Goal: Obtain resource: Download file/media

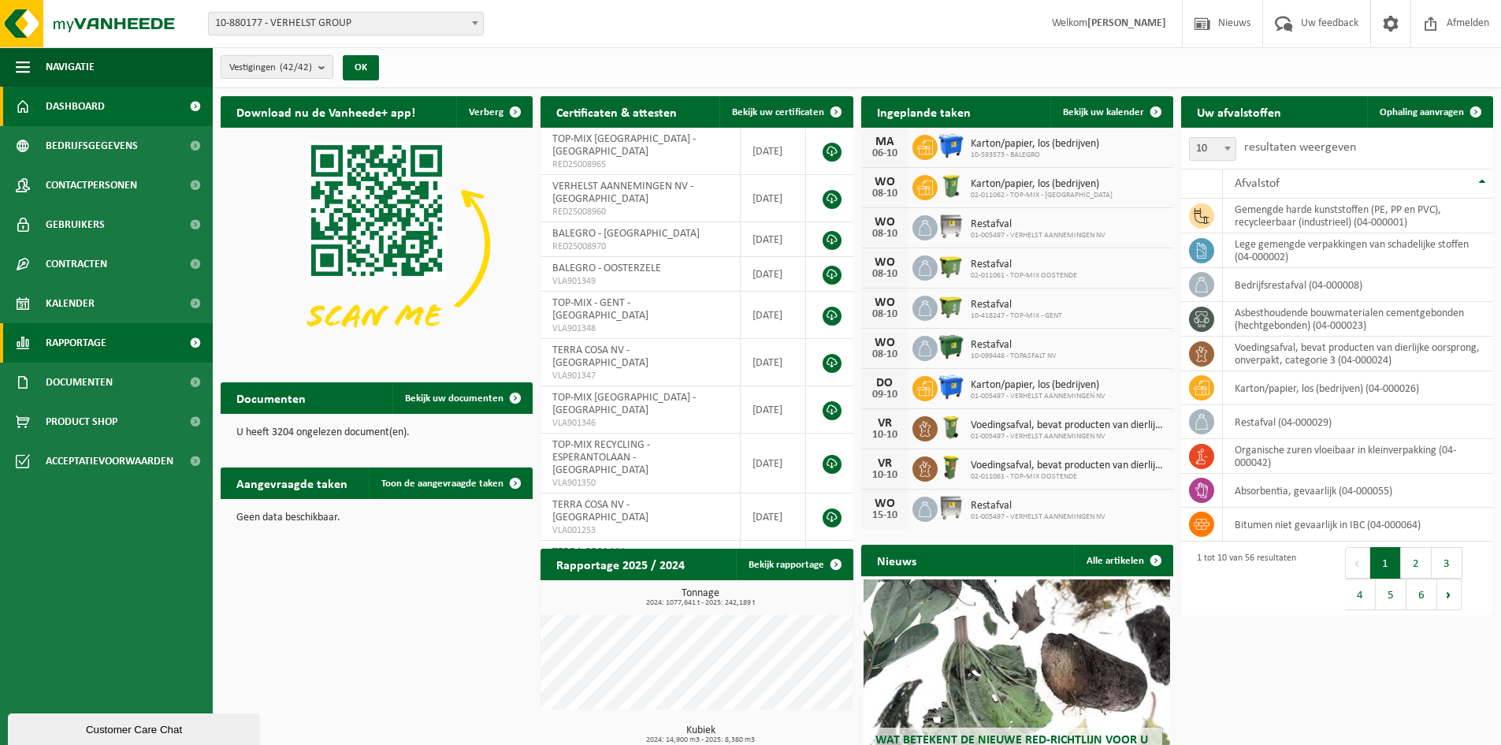
click at [118, 348] on link "Rapportage" at bounding box center [106, 342] width 213 height 39
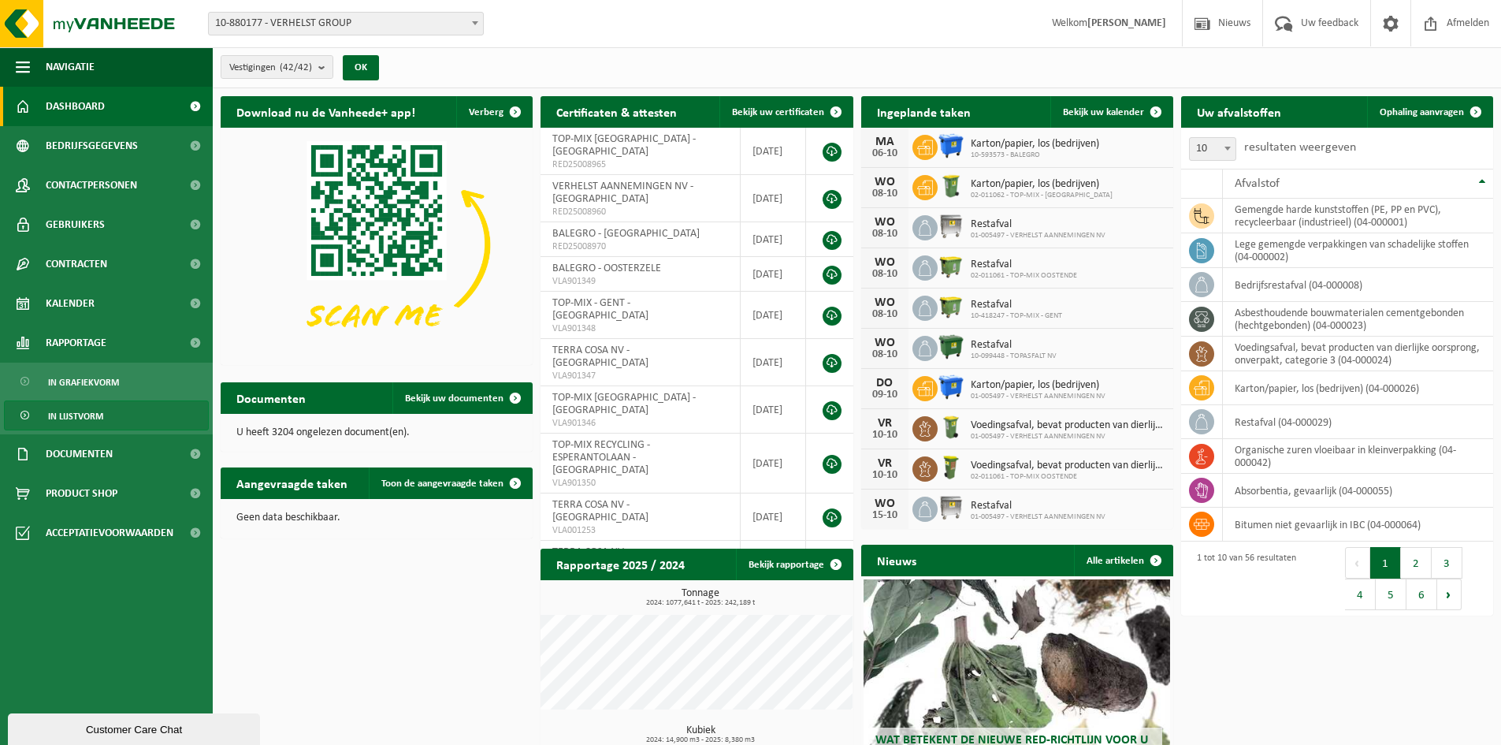
click at [104, 417] on link "In lijstvorm" at bounding box center [106, 415] width 205 height 30
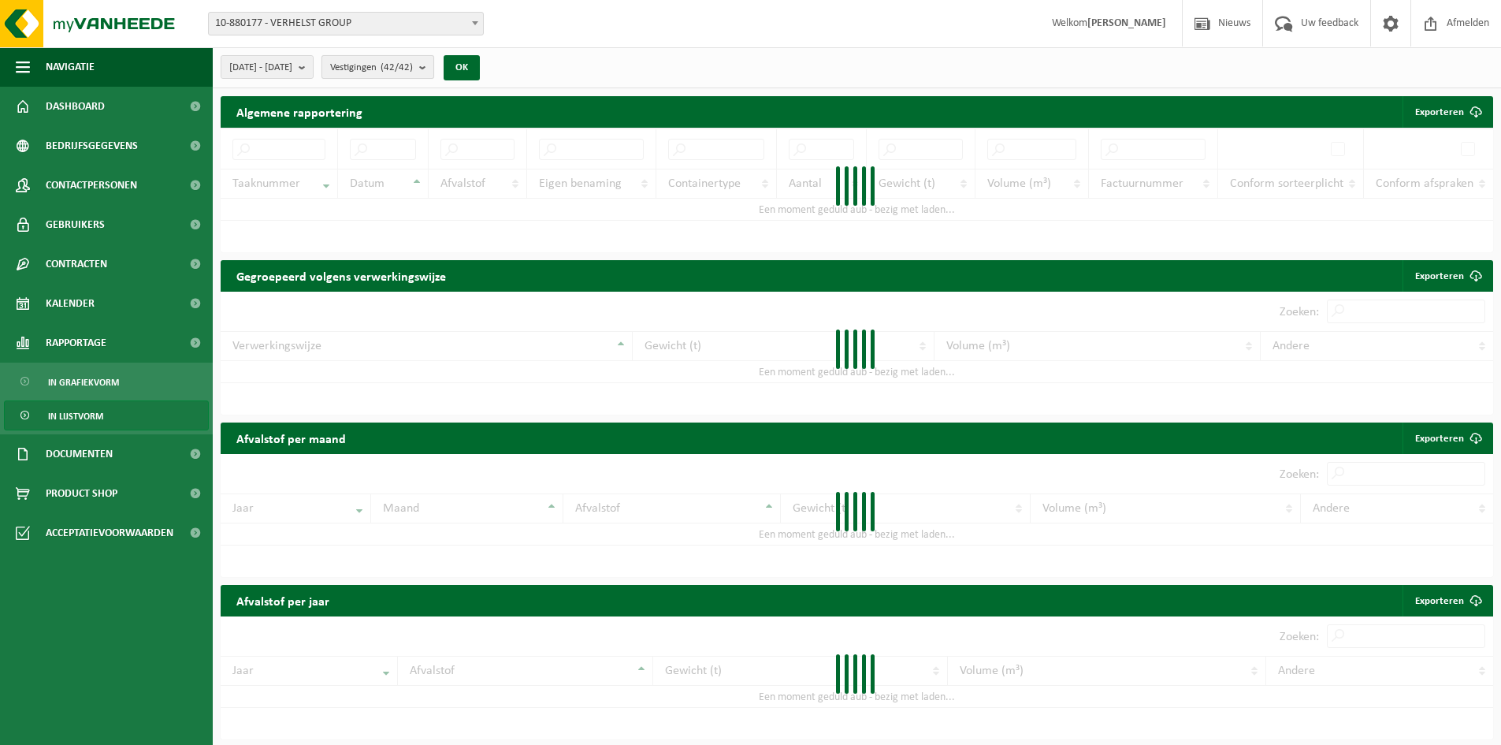
click at [386, 73] on span "Vestigingen (42/42)" at bounding box center [371, 68] width 83 height 24
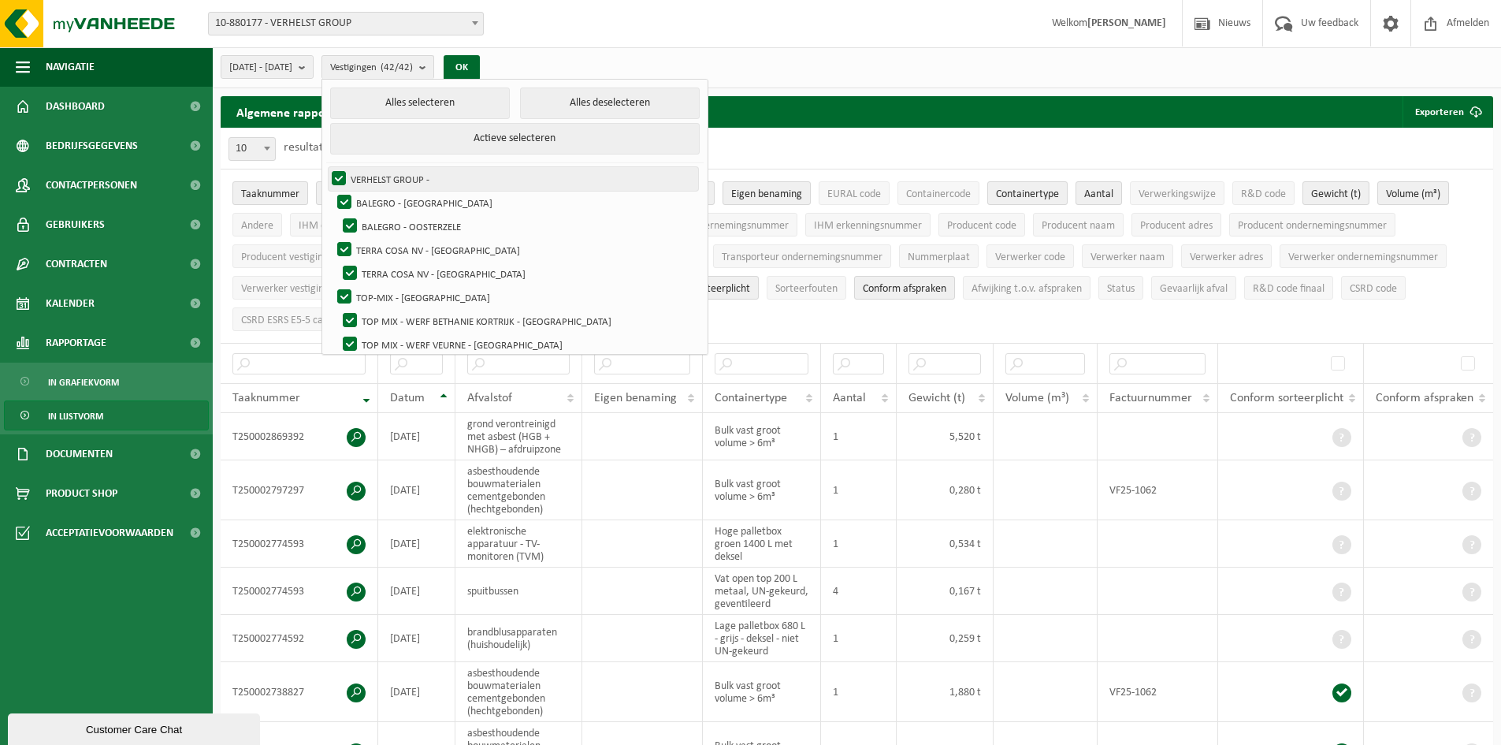
click at [444, 173] on label "VERHELST GROUP -" at bounding box center [514, 179] width 370 height 24
click at [326, 167] on input "VERHELST GROUP -" at bounding box center [326, 166] width 1 height 1
checkbox input "false"
click at [600, 105] on button "Alles deselecteren" at bounding box center [610, 103] width 180 height 32
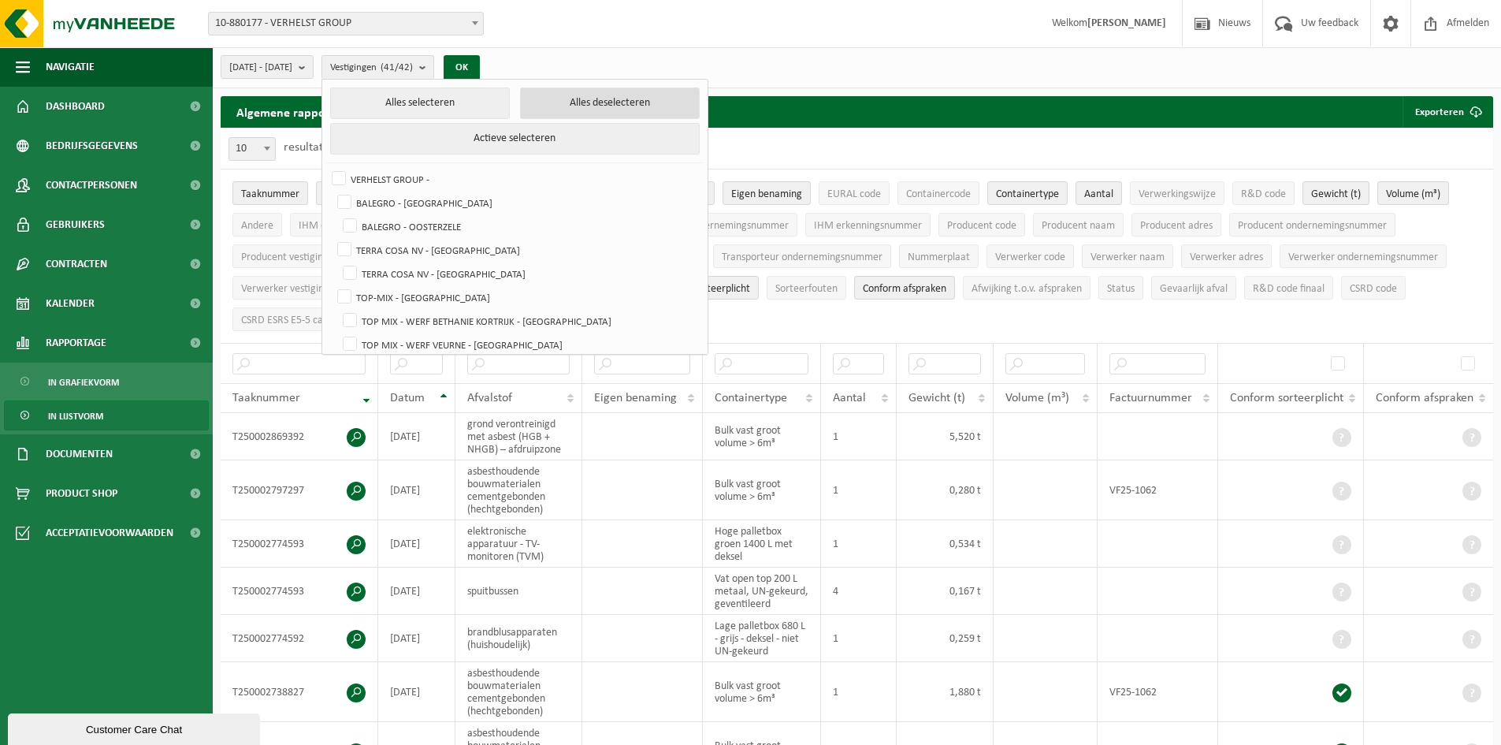
checkbox input "false"
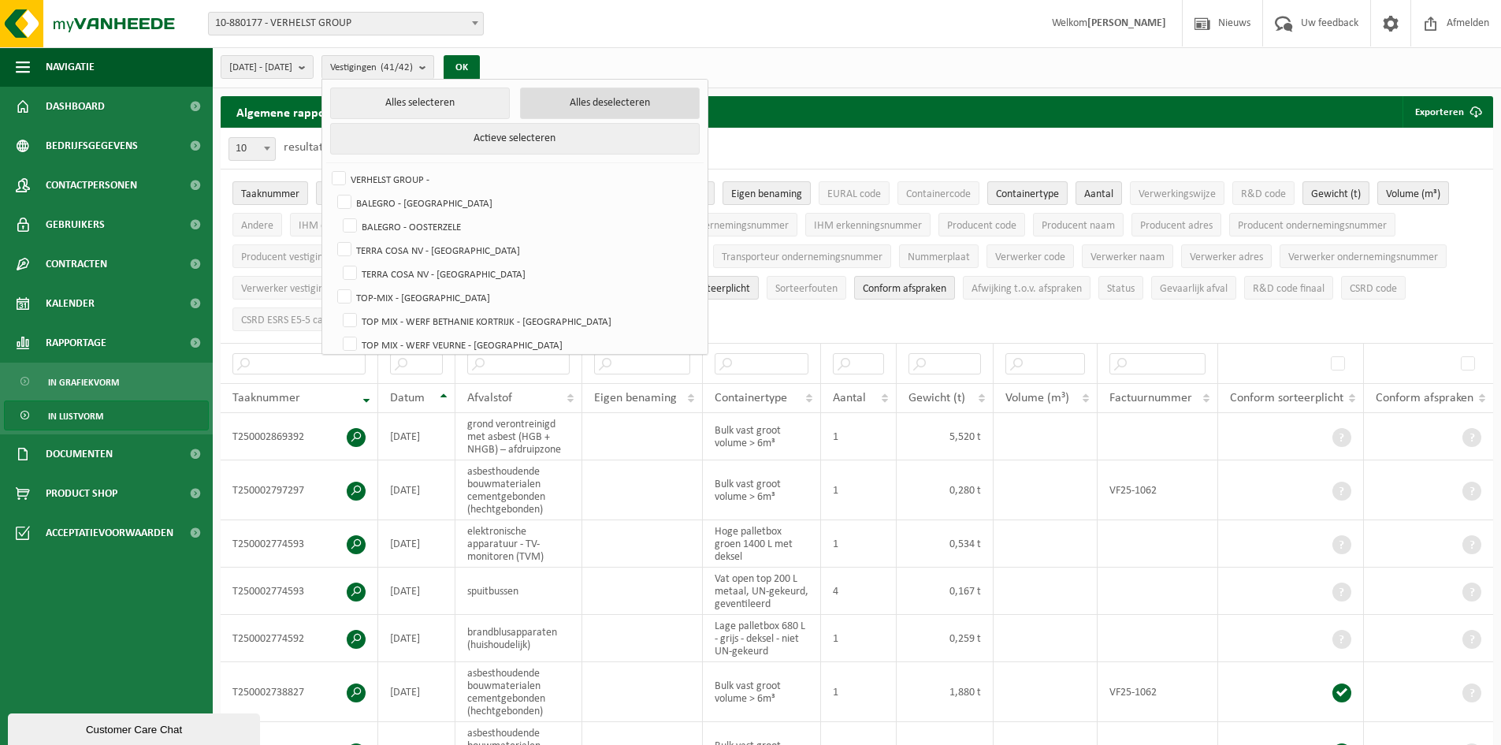
checkbox input "false"
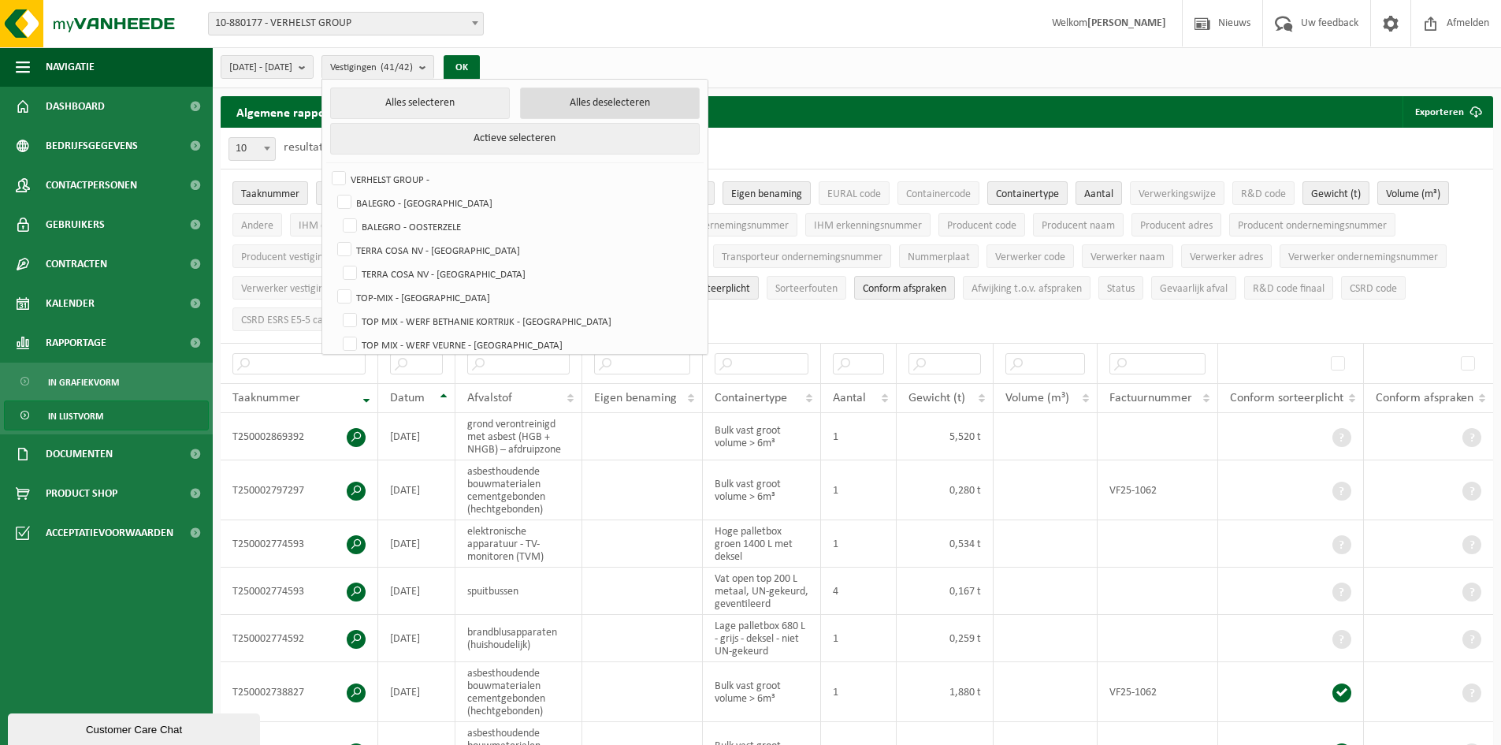
checkbox input "false"
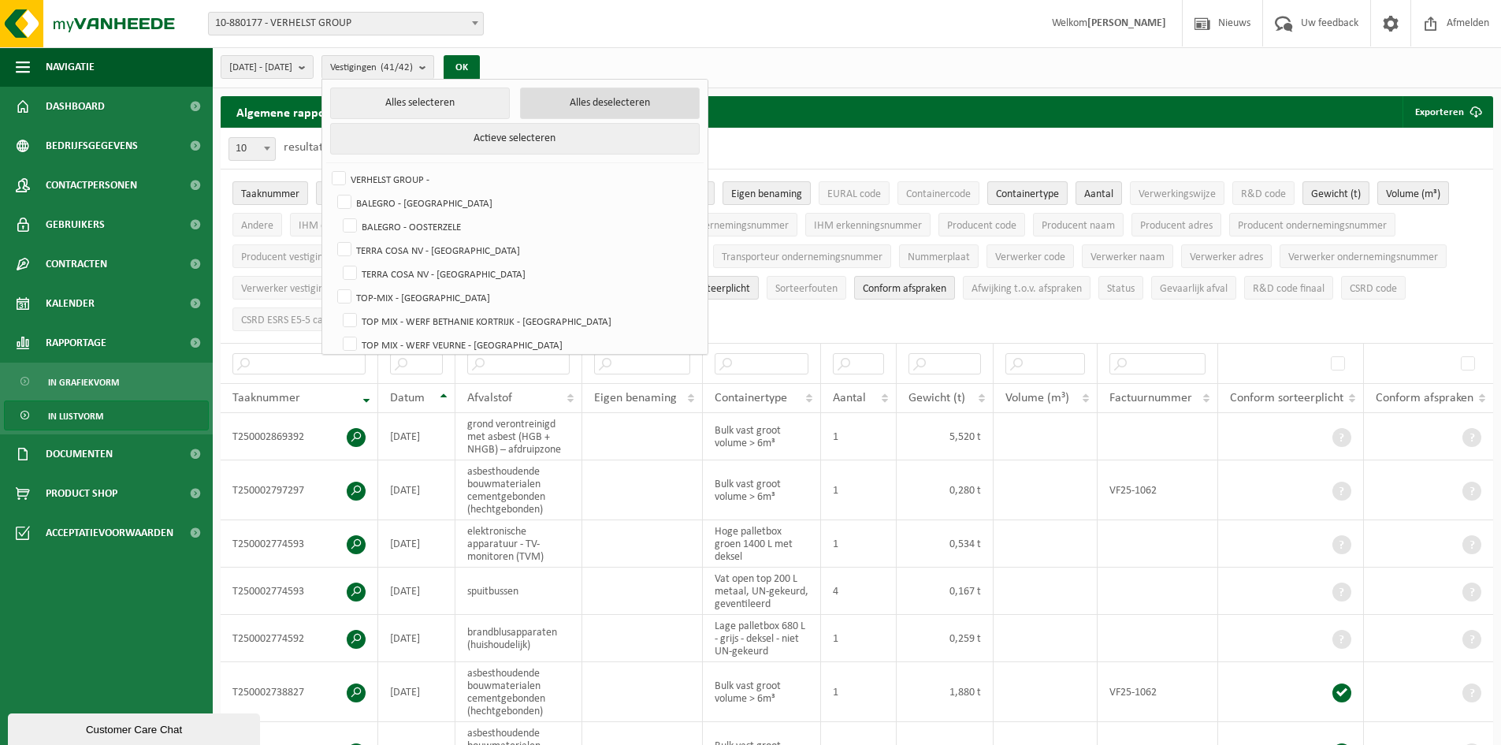
checkbox input "false"
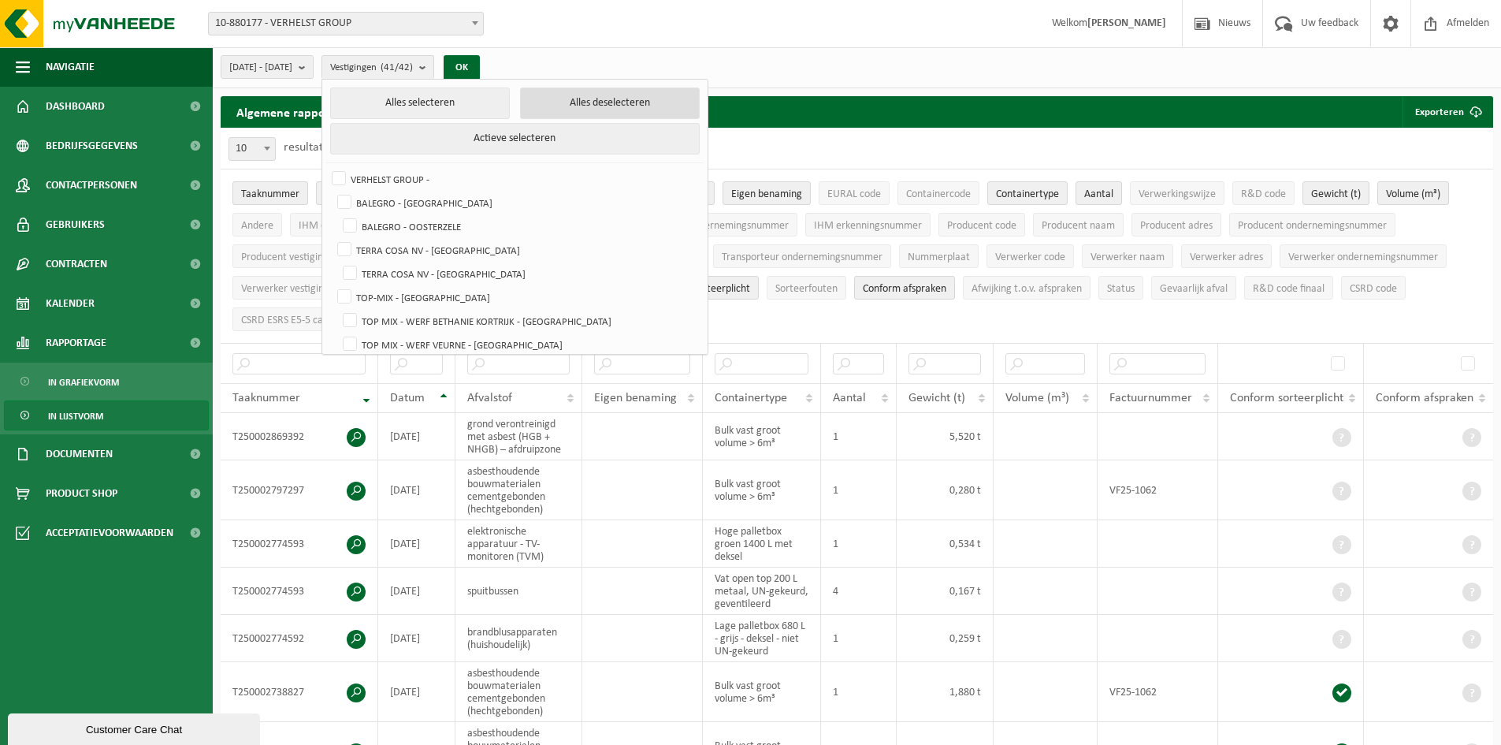
checkbox input "false"
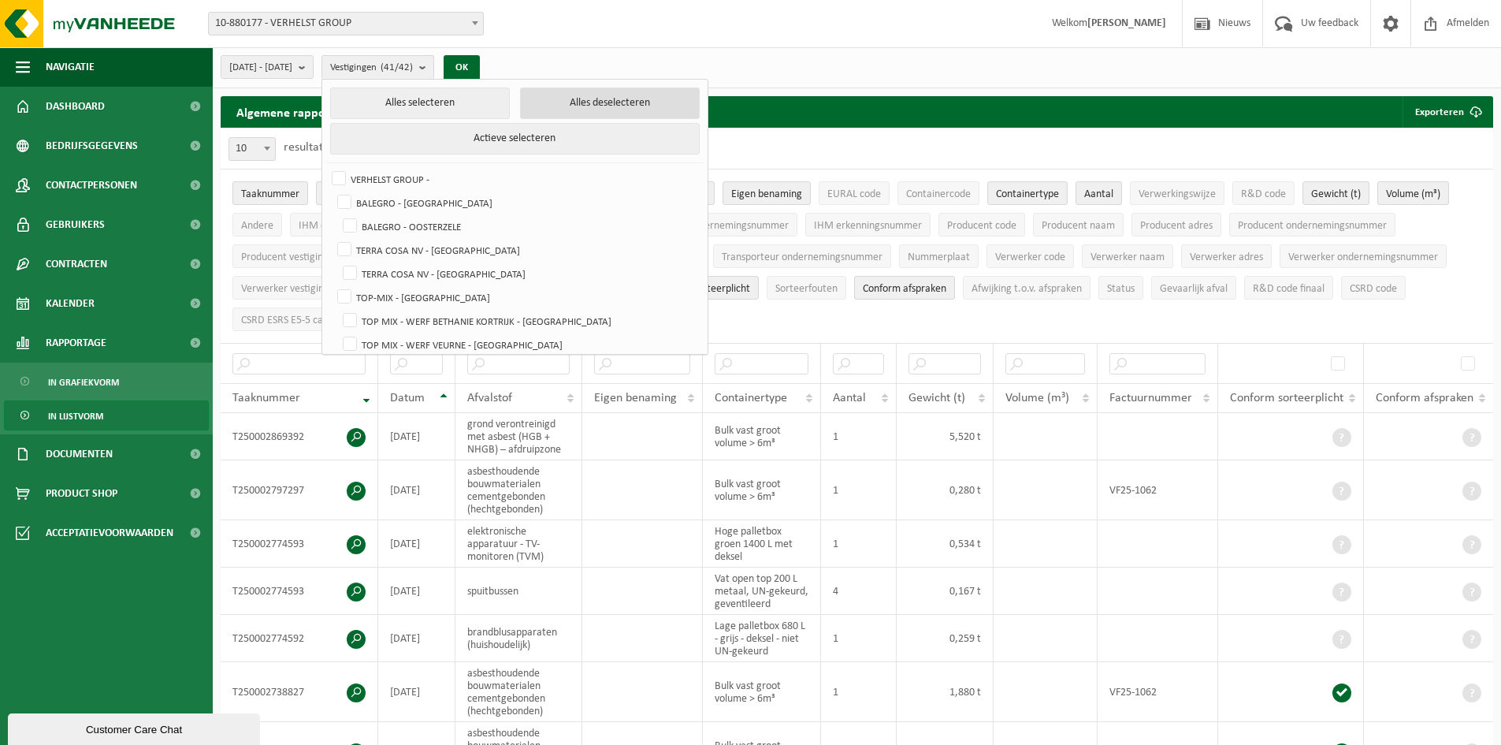
checkbox input "false"
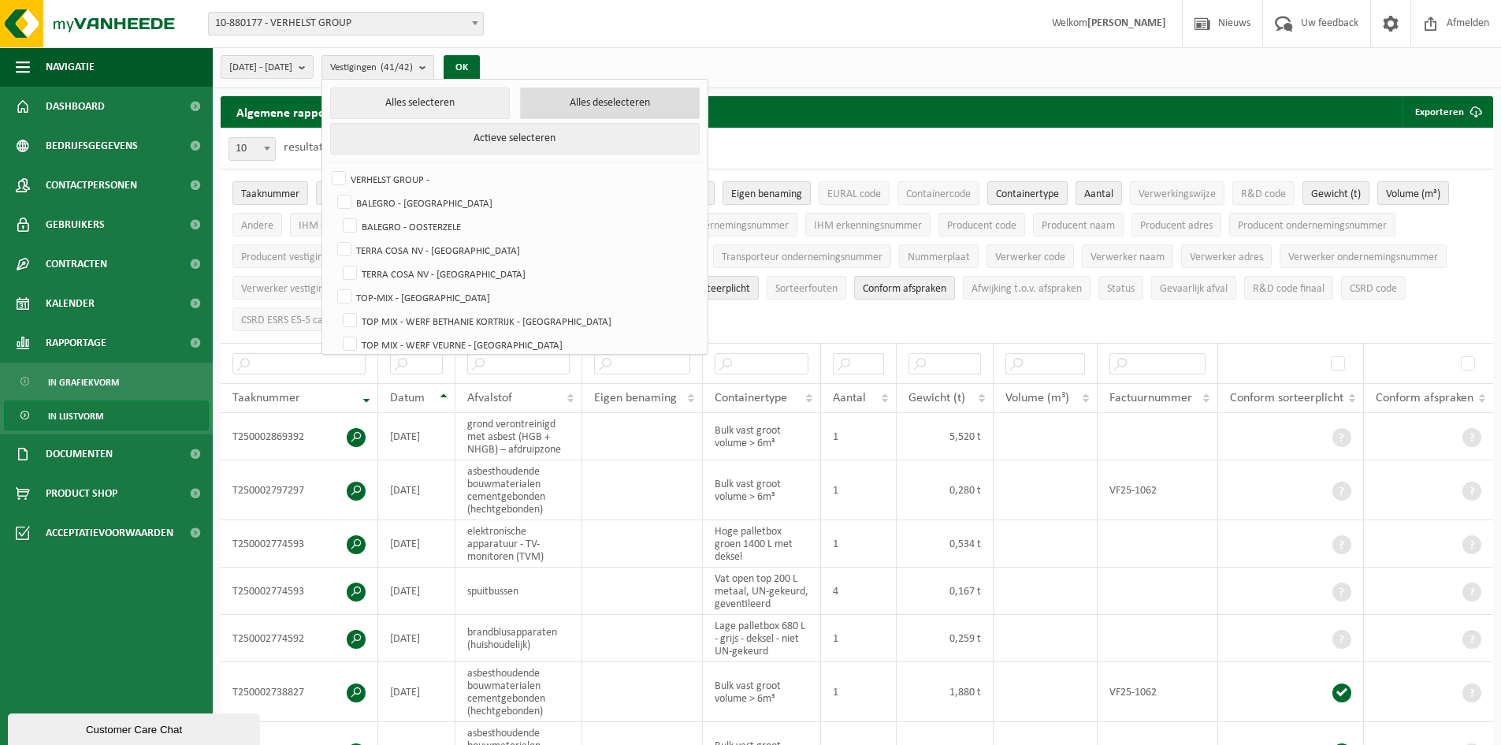
checkbox input "false"
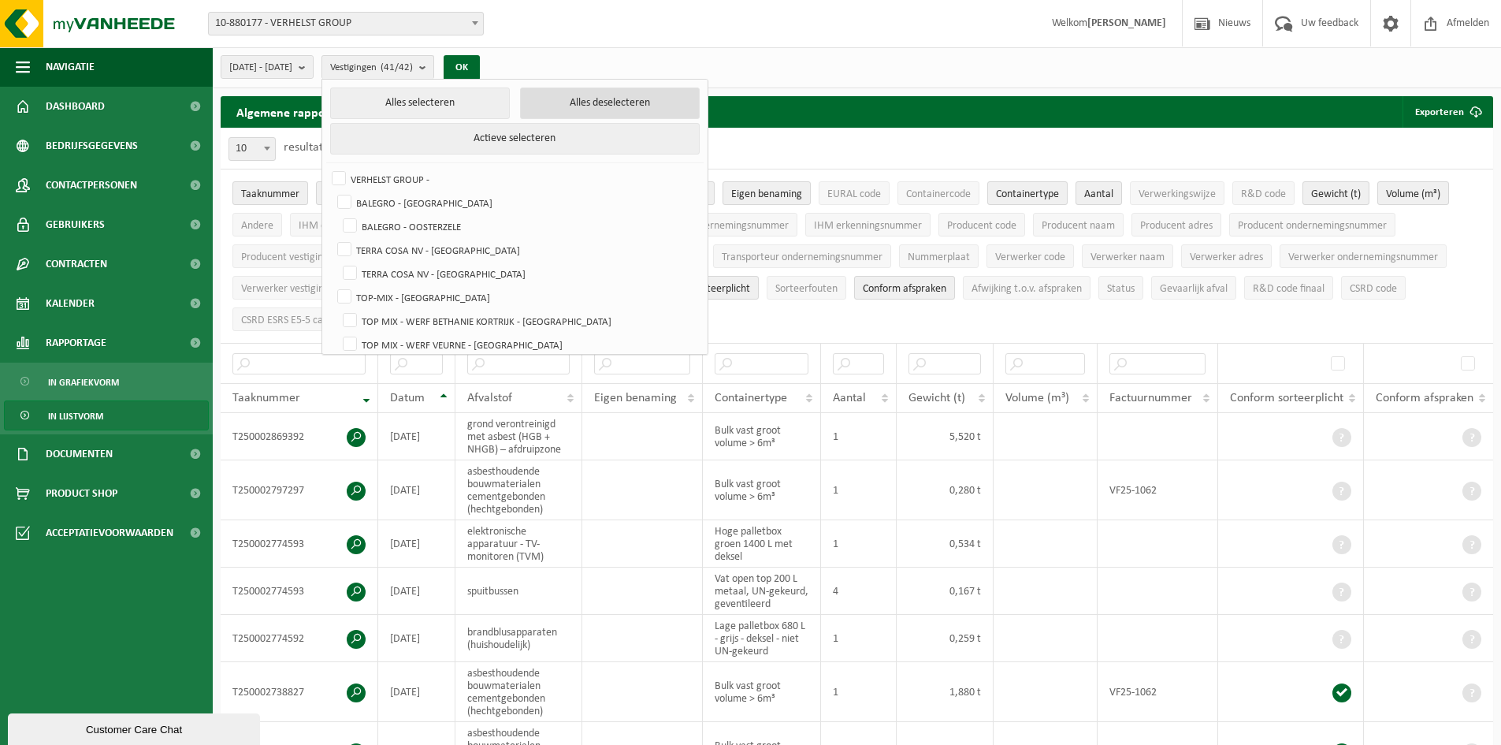
checkbox input "false"
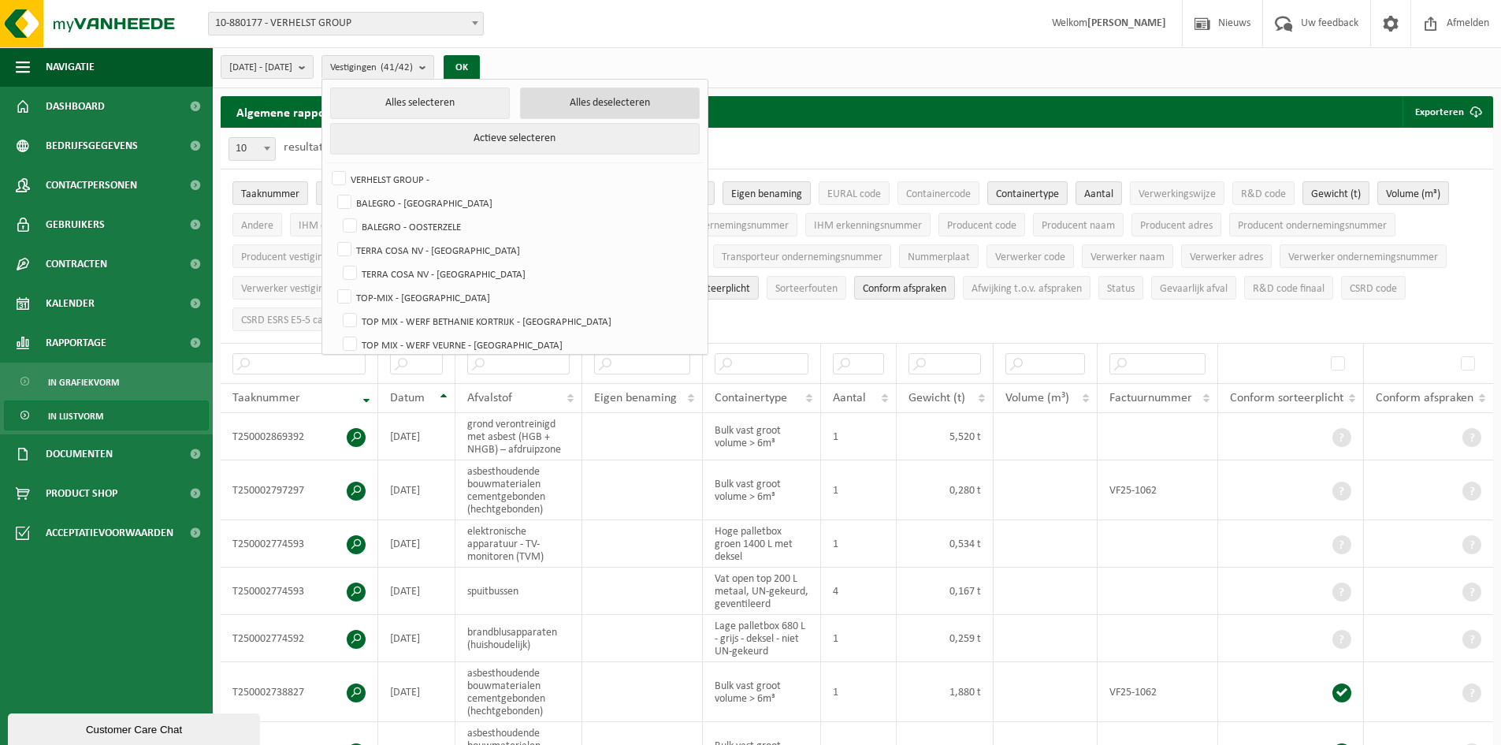
checkbox input "false"
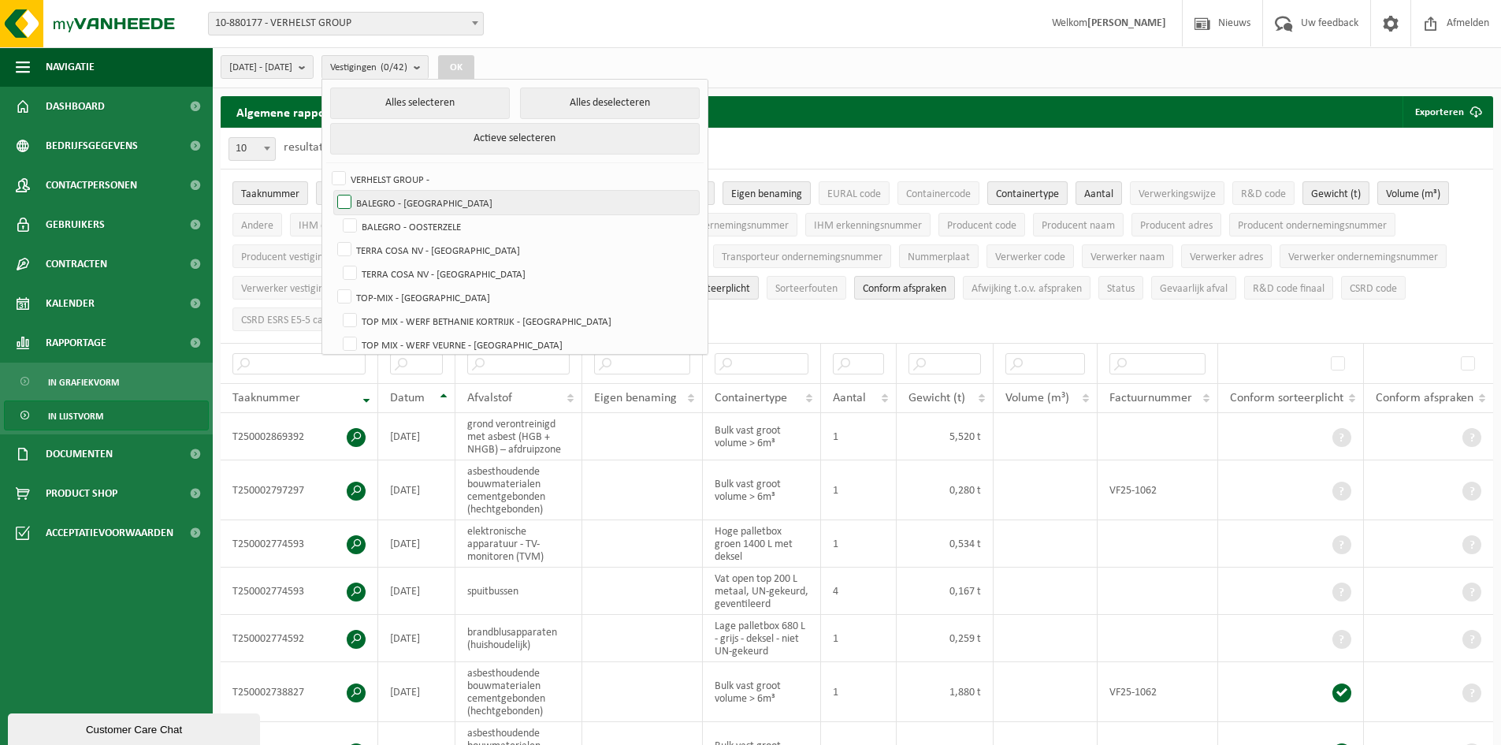
click at [482, 194] on label "BALEGRO - [GEOGRAPHIC_DATA]" at bounding box center [516, 203] width 365 height 24
click at [332, 191] on input "BALEGRO - [GEOGRAPHIC_DATA]" at bounding box center [331, 190] width 1 height 1
click at [504, 201] on label "BALEGRO - [GEOGRAPHIC_DATA]" at bounding box center [516, 203] width 365 height 24
click at [332, 191] on input "BALEGRO - [GEOGRAPHIC_DATA]" at bounding box center [331, 190] width 1 height 1
checkbox input "false"
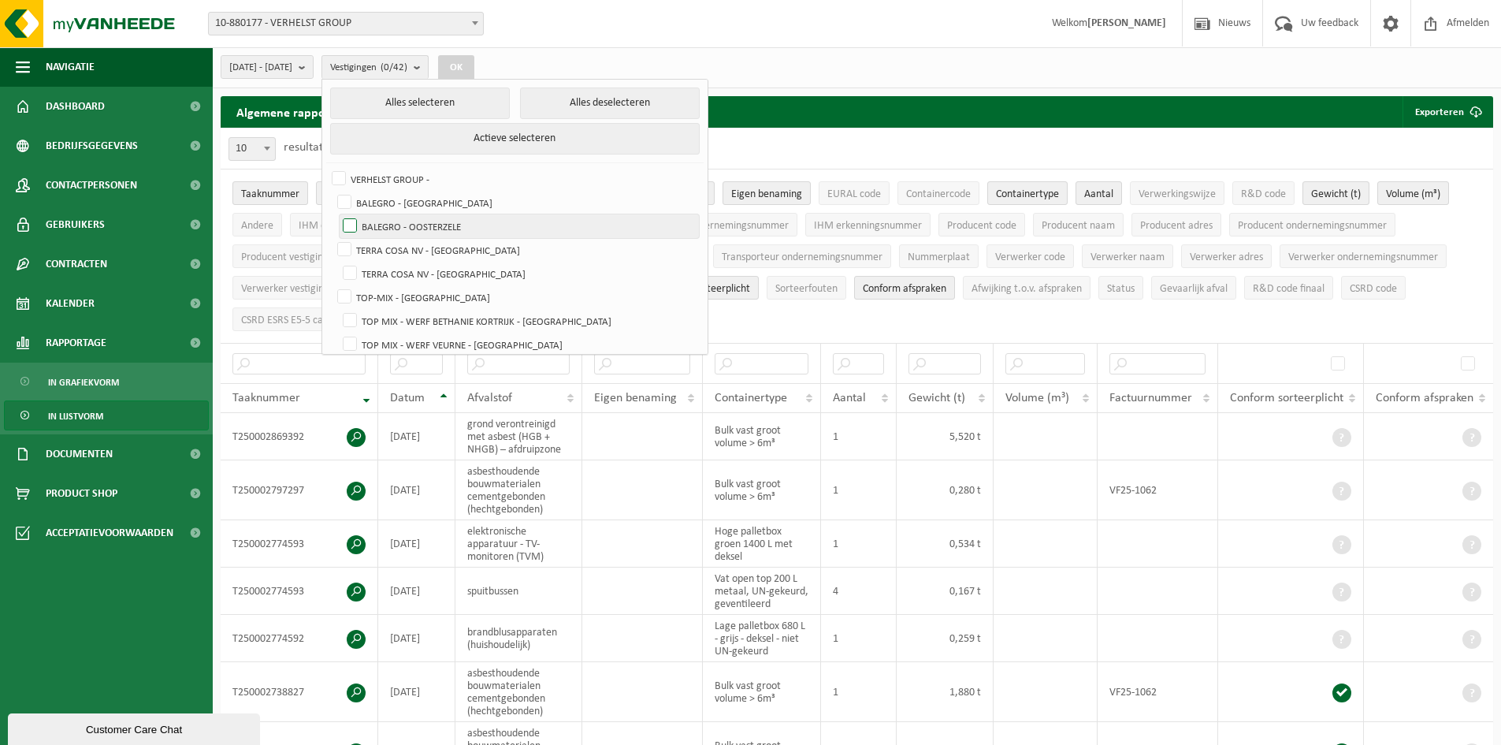
click at [498, 221] on label "BALEGRO - OOSTERZELE" at bounding box center [519, 226] width 359 height 24
click at [337, 214] on input "BALEGRO - OOSTERZELE" at bounding box center [337, 214] width 1 height 1
checkbox input "true"
click at [292, 62] on span "2025-05-01 - 2025-10-06" at bounding box center [260, 68] width 63 height 24
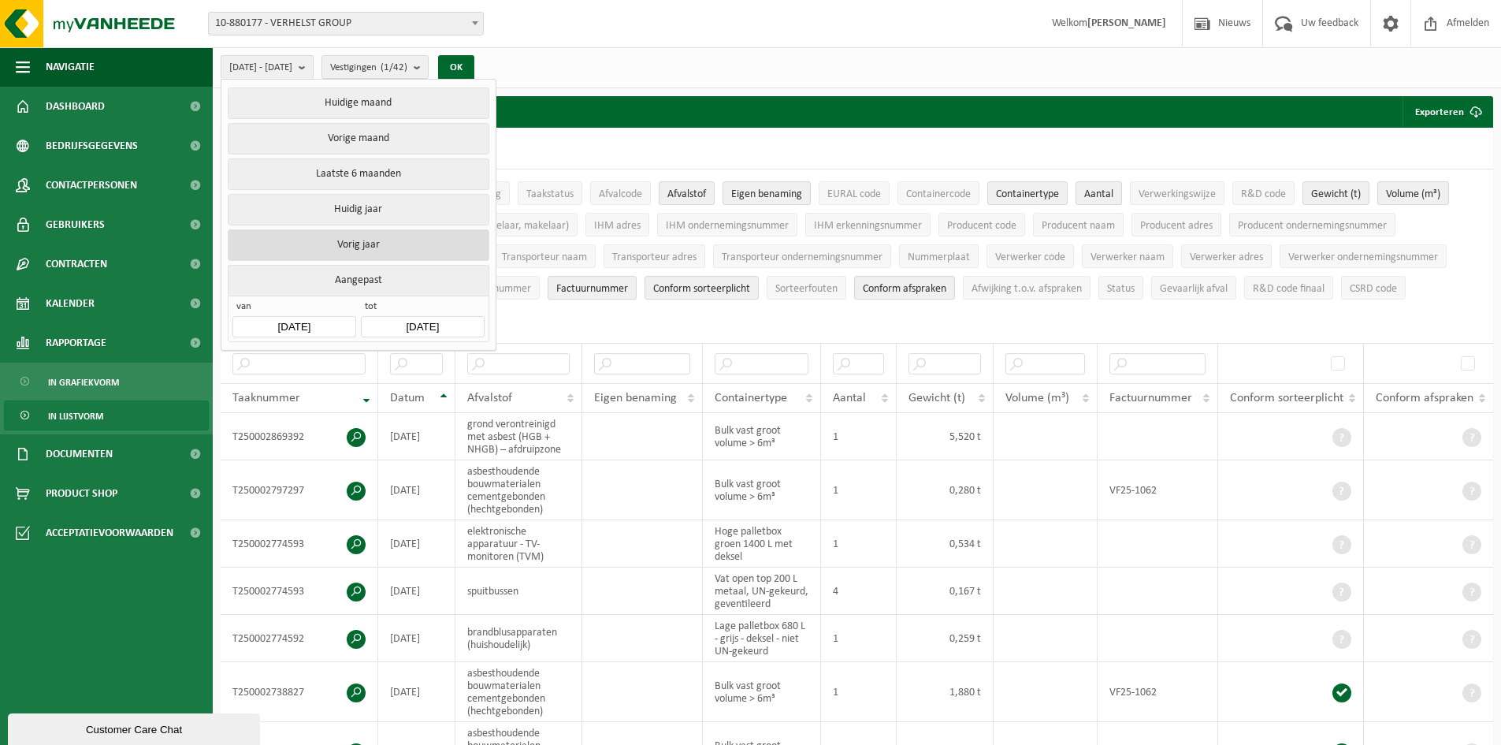
click at [399, 241] on button "Vorig jaar" at bounding box center [358, 245] width 261 height 32
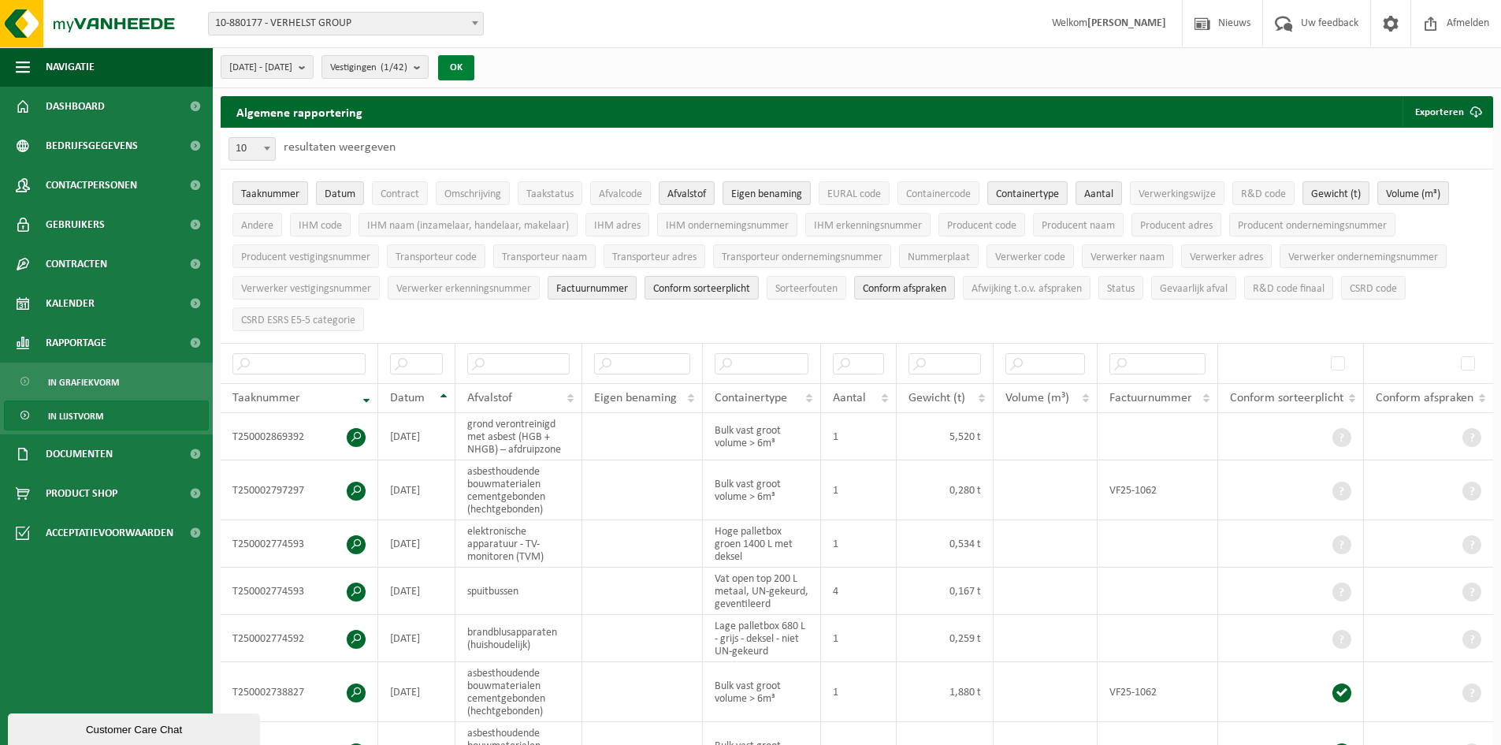
click at [474, 61] on button "OK" at bounding box center [456, 67] width 36 height 25
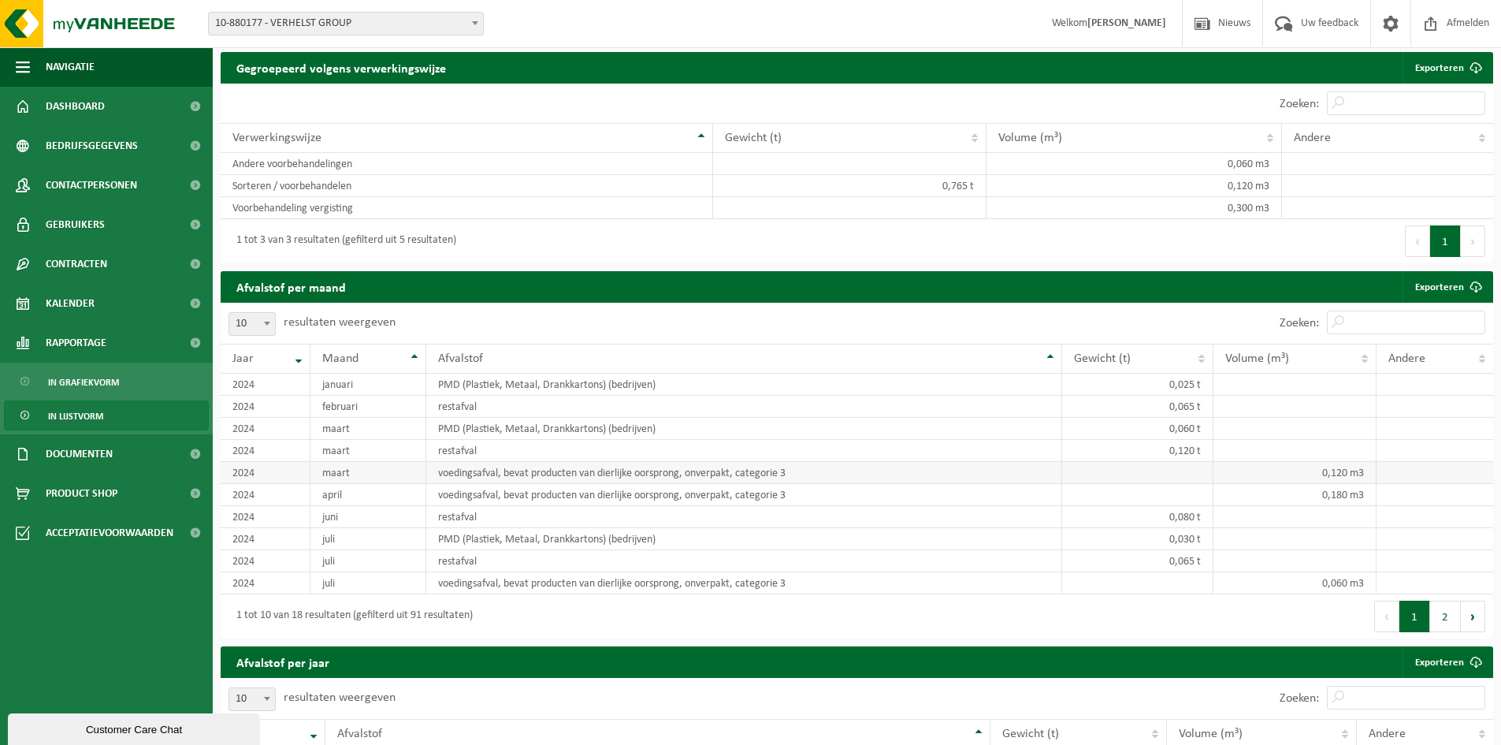
scroll to position [1025, 0]
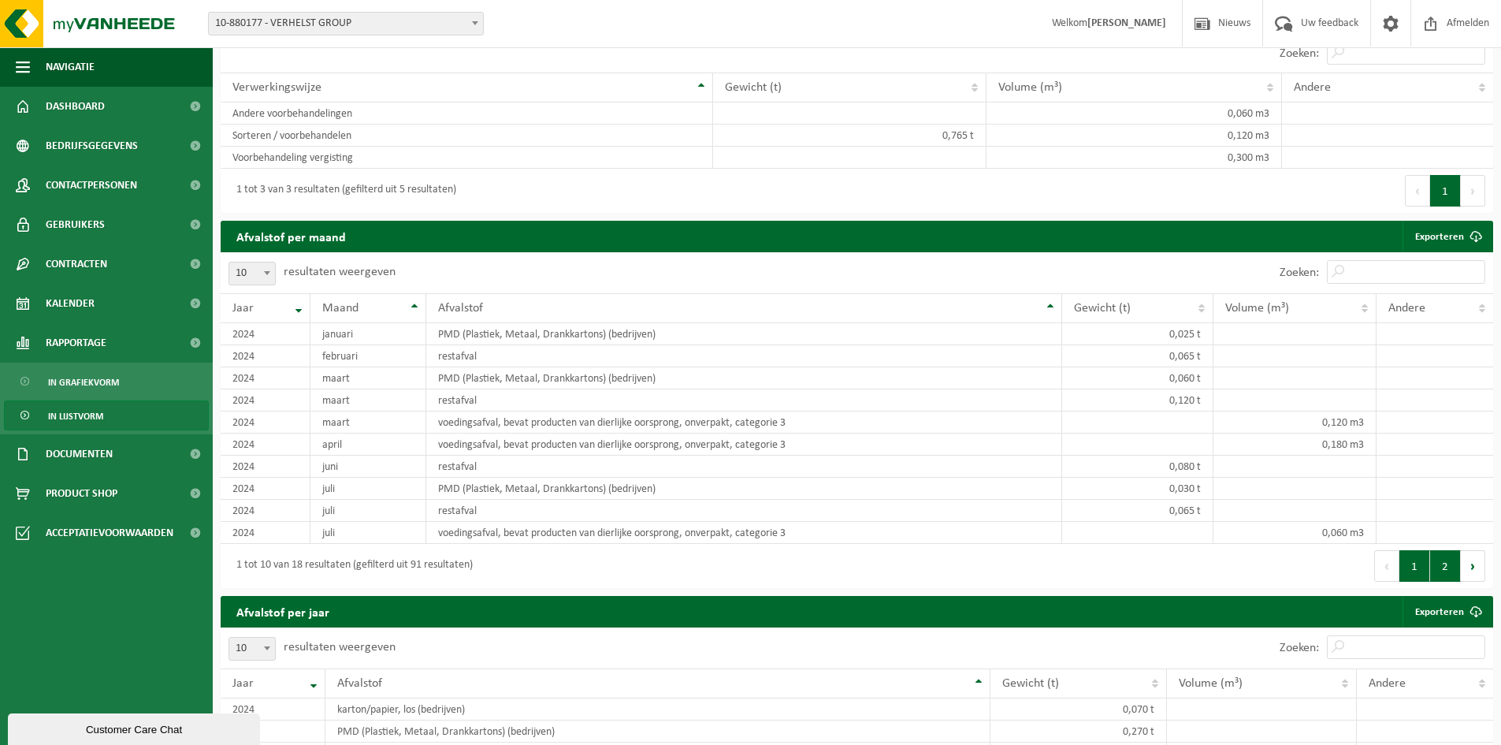
click at [1449, 561] on button "2" at bounding box center [1446, 566] width 31 height 32
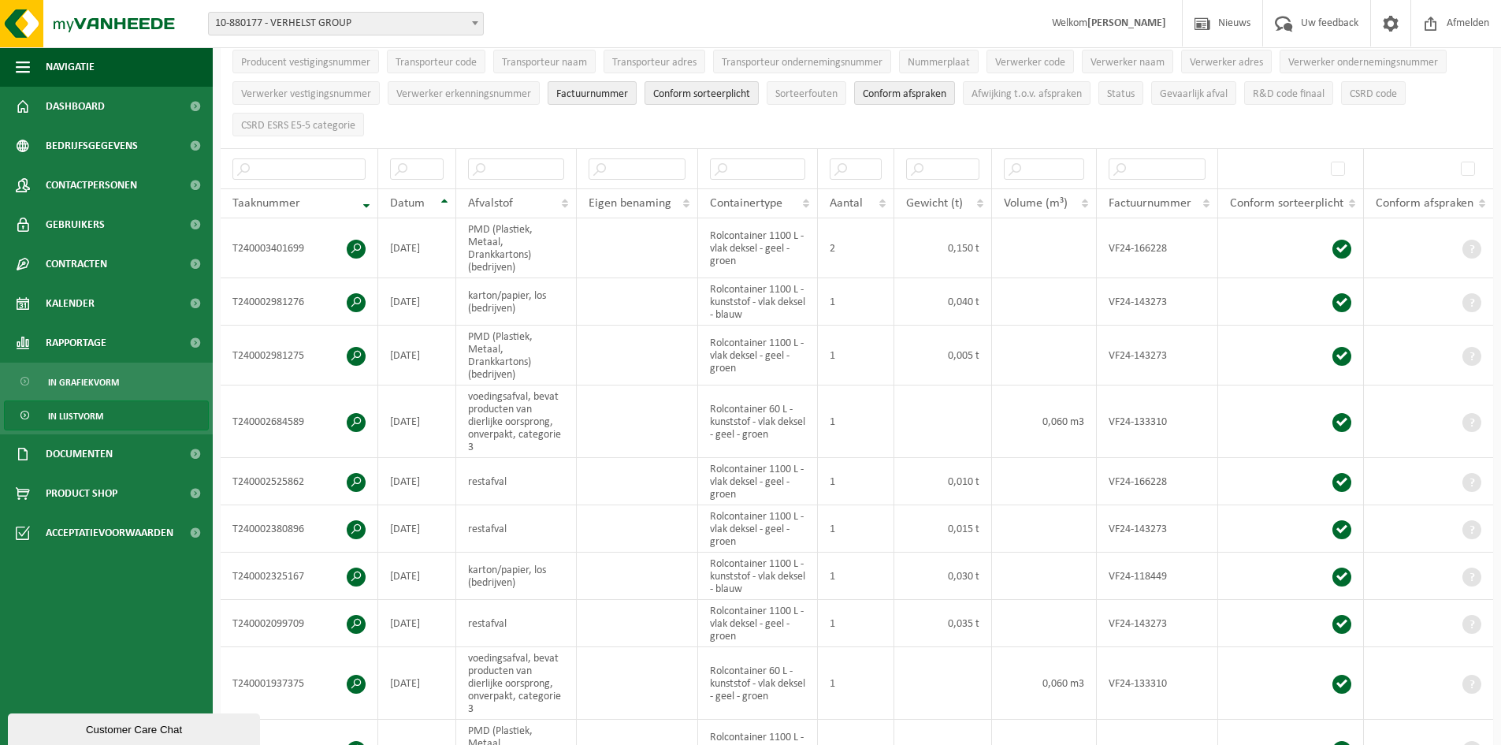
scroll to position [0, 0]
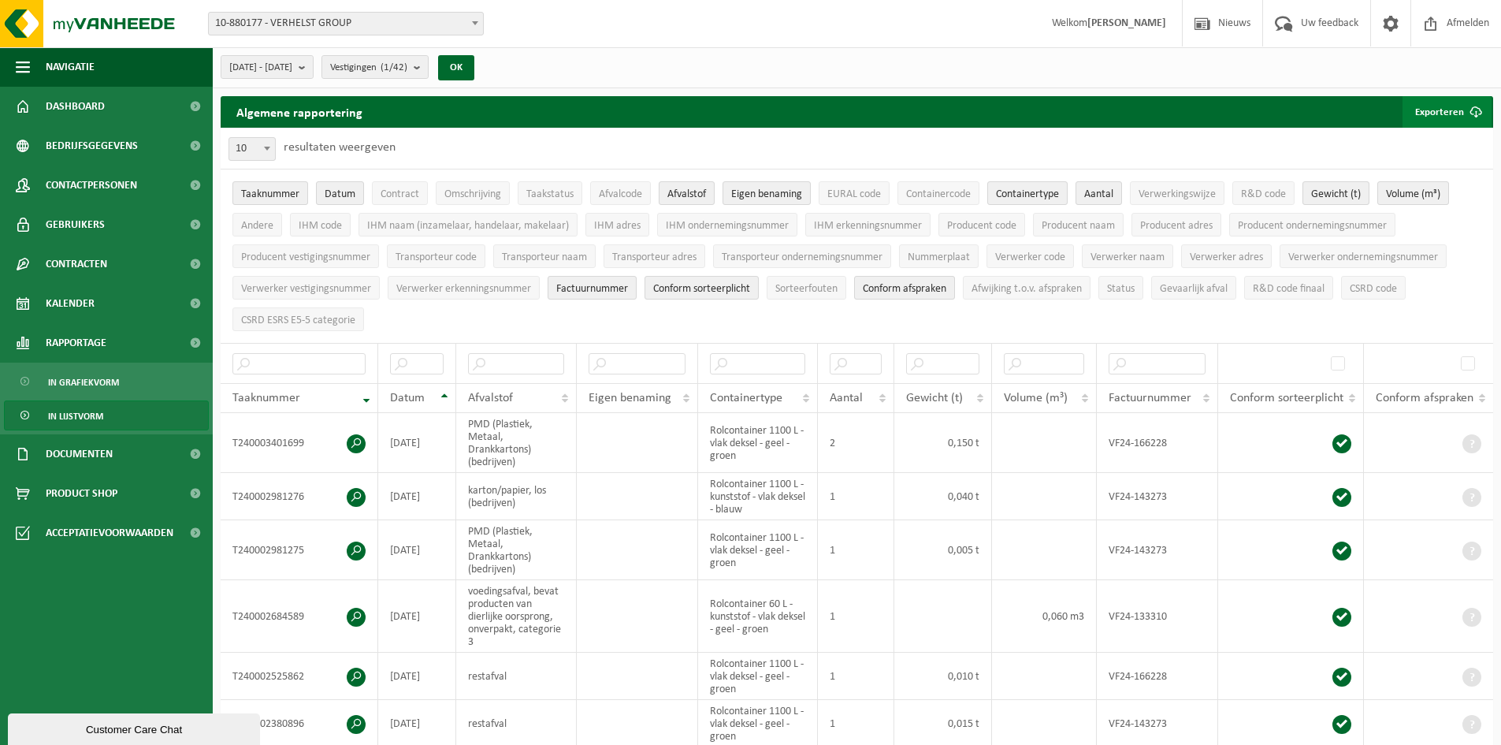
click at [1449, 105] on button "Exporteren" at bounding box center [1447, 112] width 89 height 32
click at [1439, 140] on link "Enkel mijn selectie" at bounding box center [1420, 144] width 143 height 32
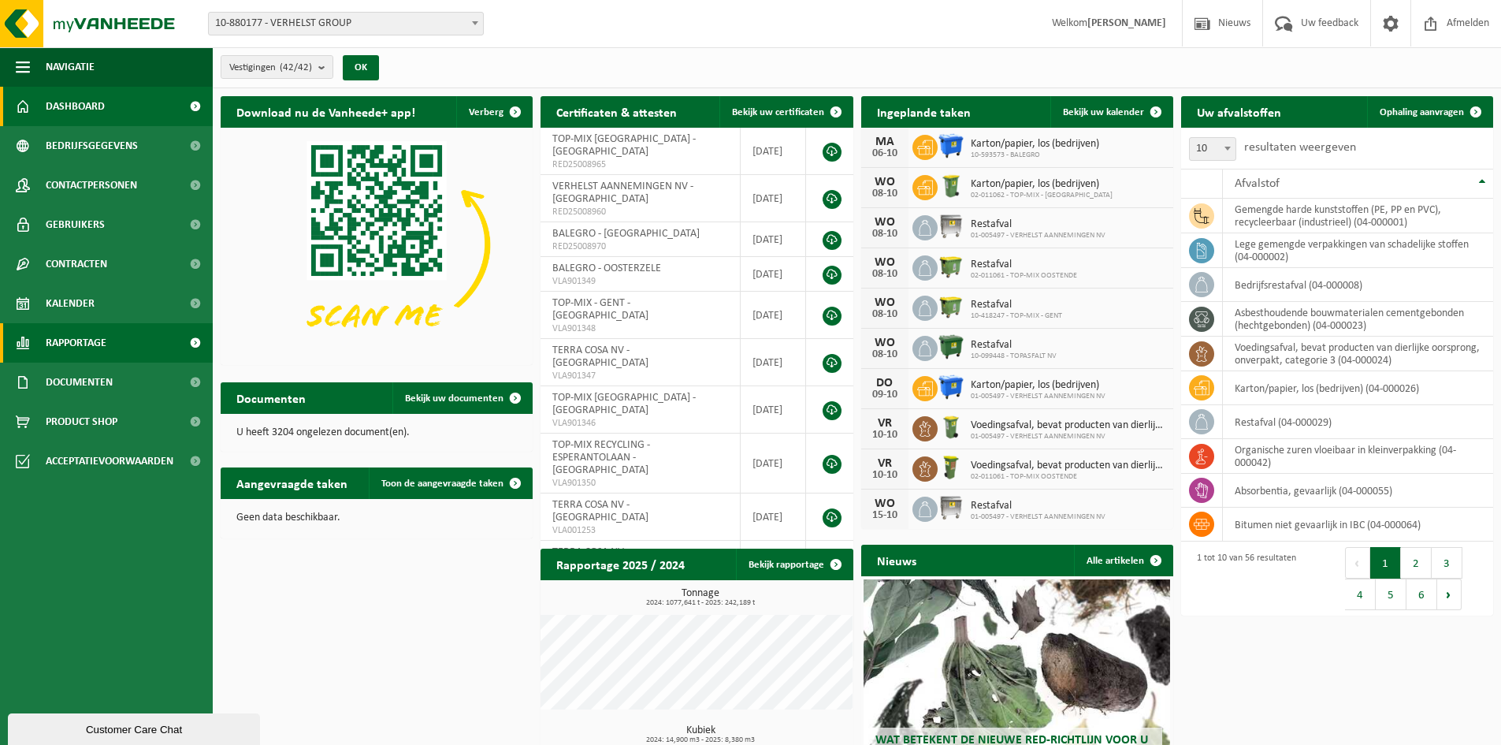
click at [101, 337] on span "Rapportage" at bounding box center [76, 342] width 61 height 39
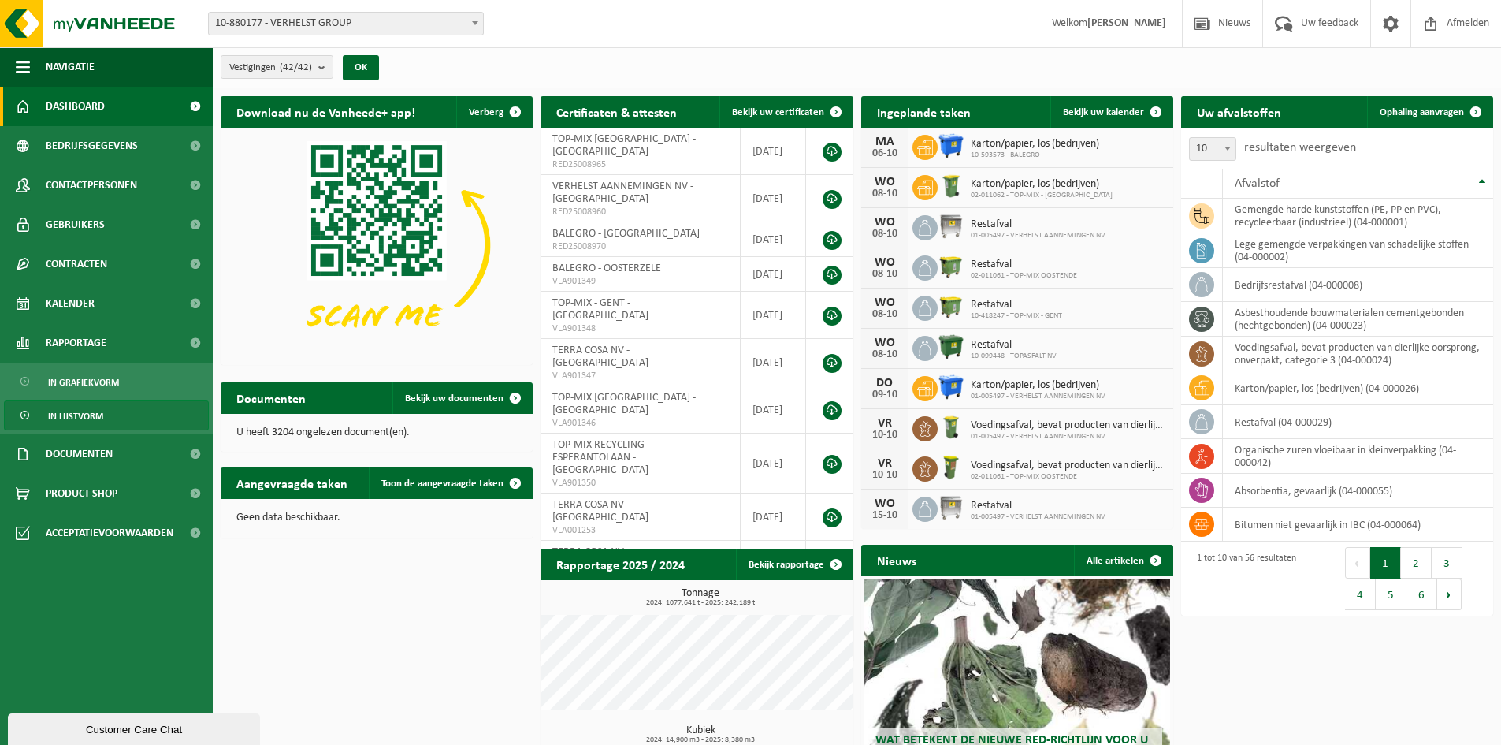
click at [91, 422] on span "In lijstvorm" at bounding box center [75, 416] width 55 height 30
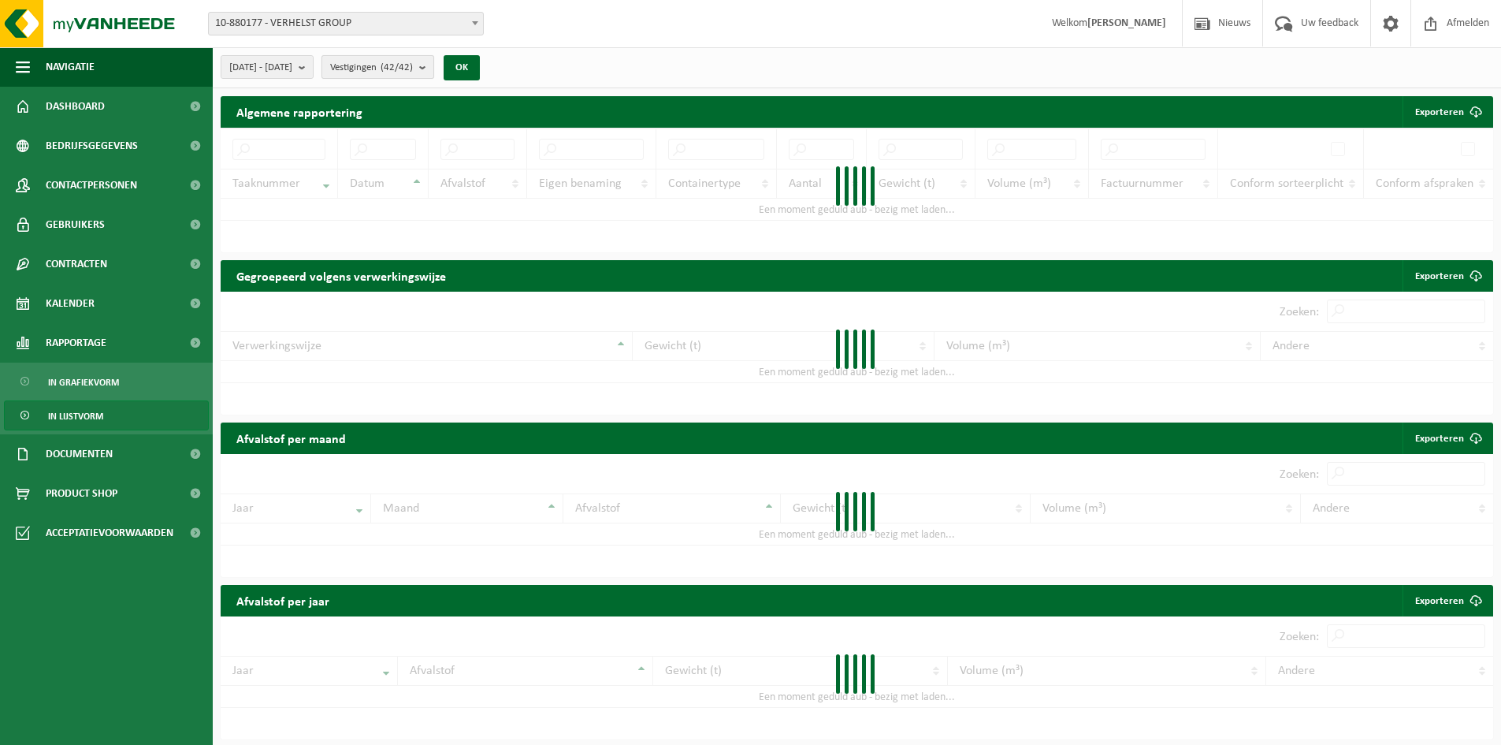
click at [413, 60] on span "Vestigingen (42/42)" at bounding box center [371, 68] width 83 height 24
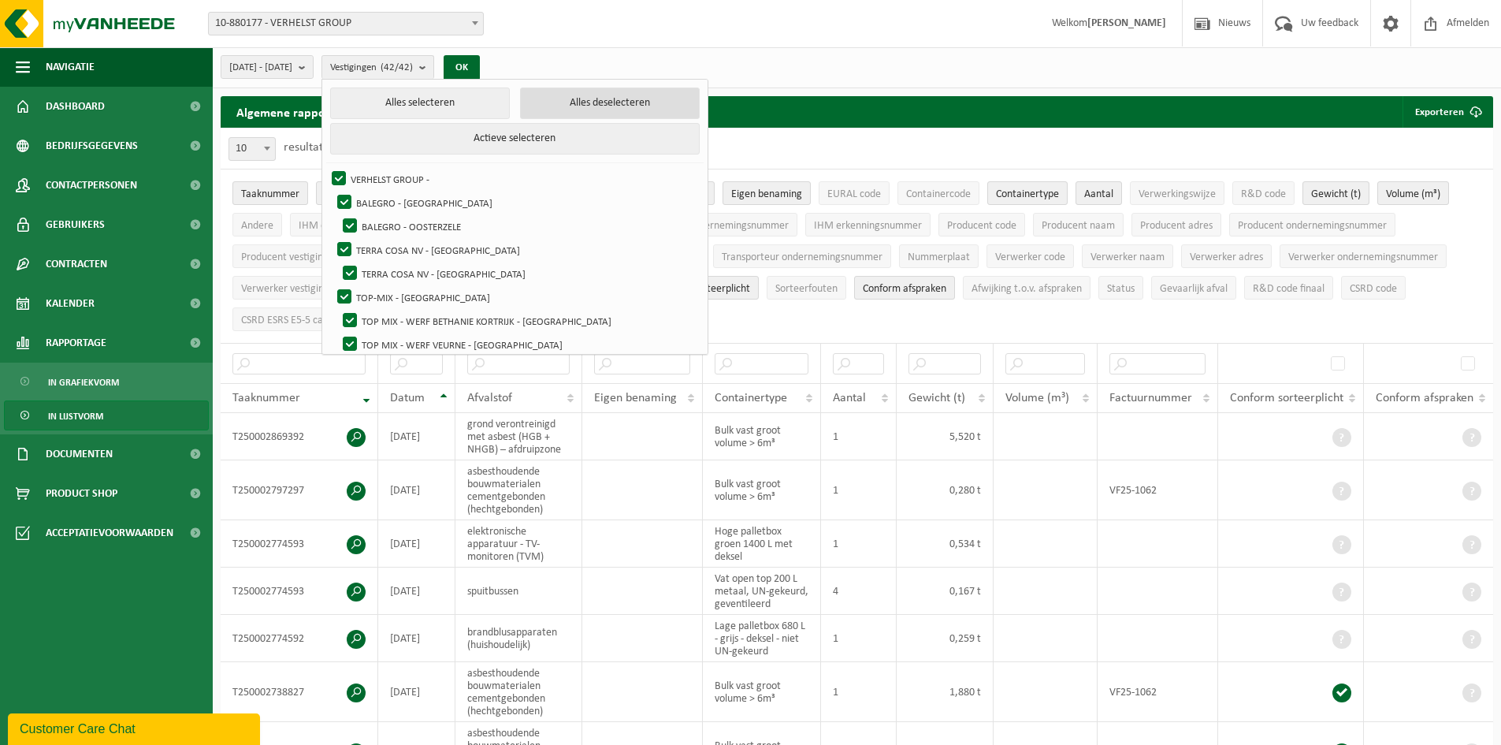
click at [598, 103] on button "Alles deselecteren" at bounding box center [610, 103] width 180 height 32
checkbox input "false"
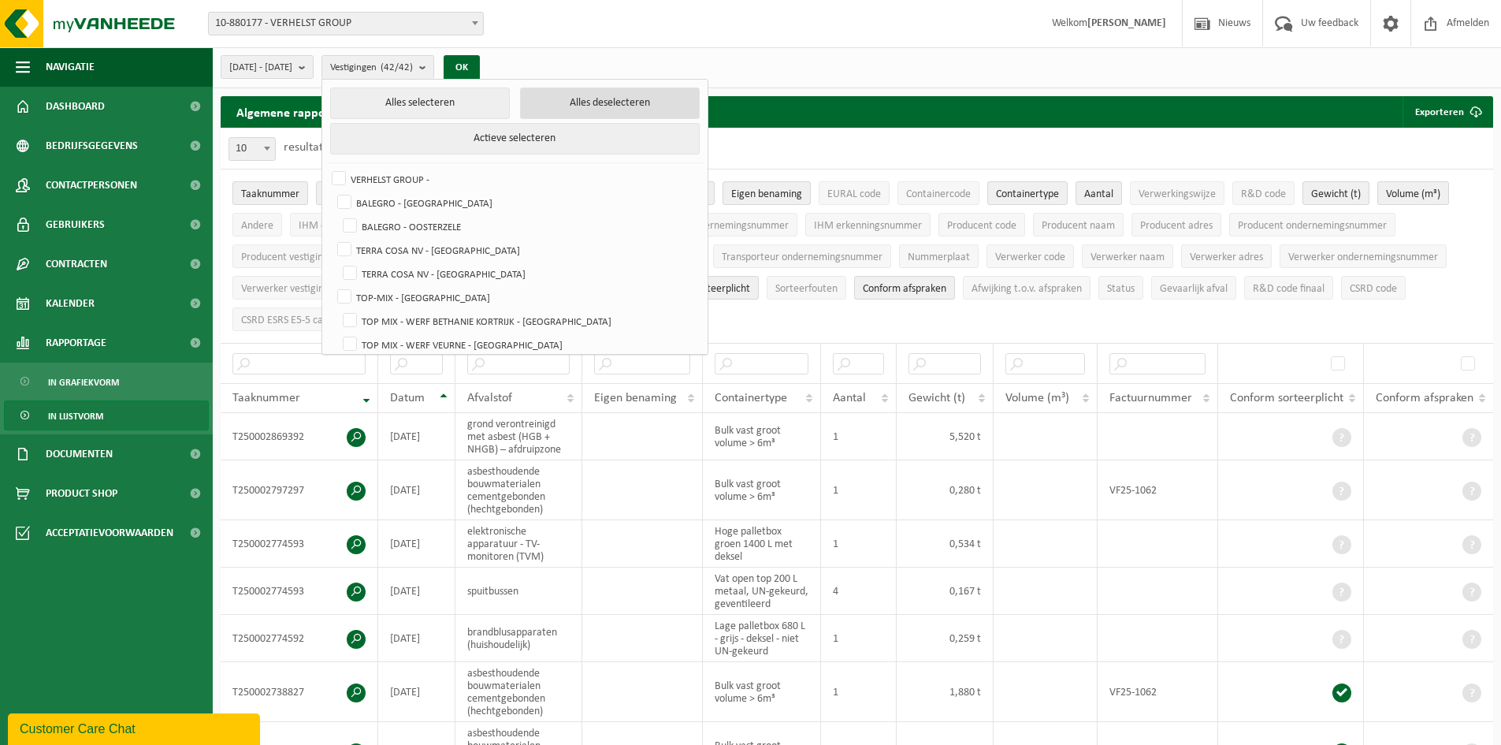
checkbox input "false"
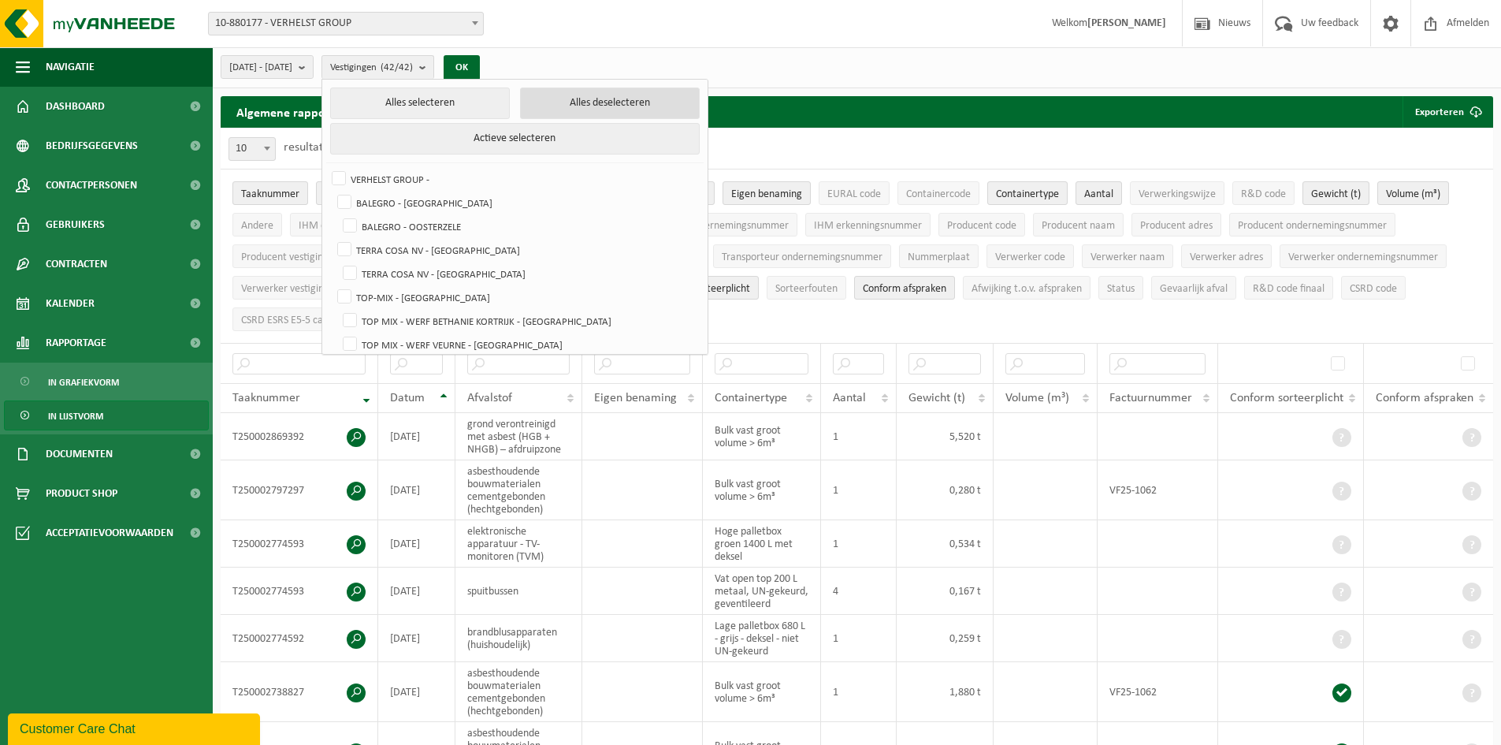
checkbox input "false"
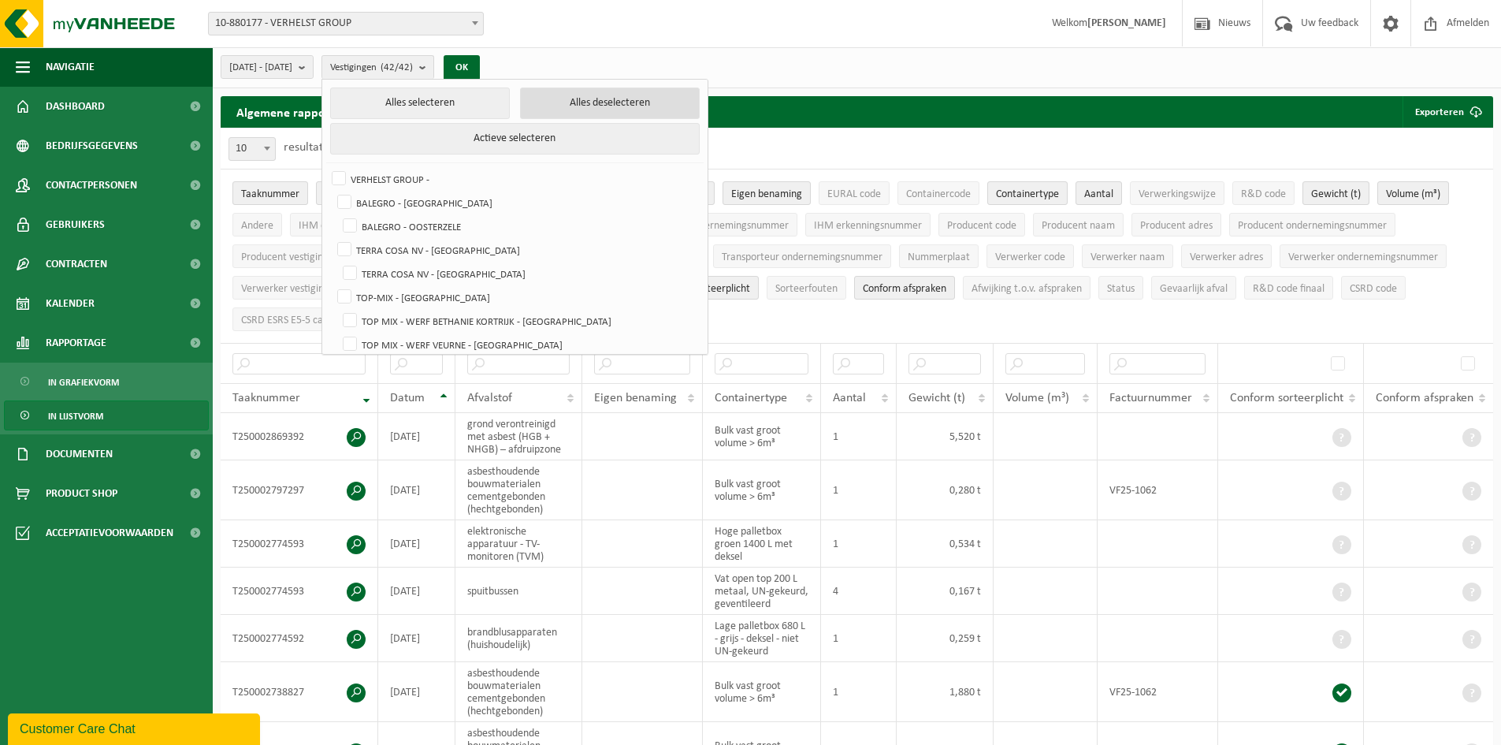
checkbox input "false"
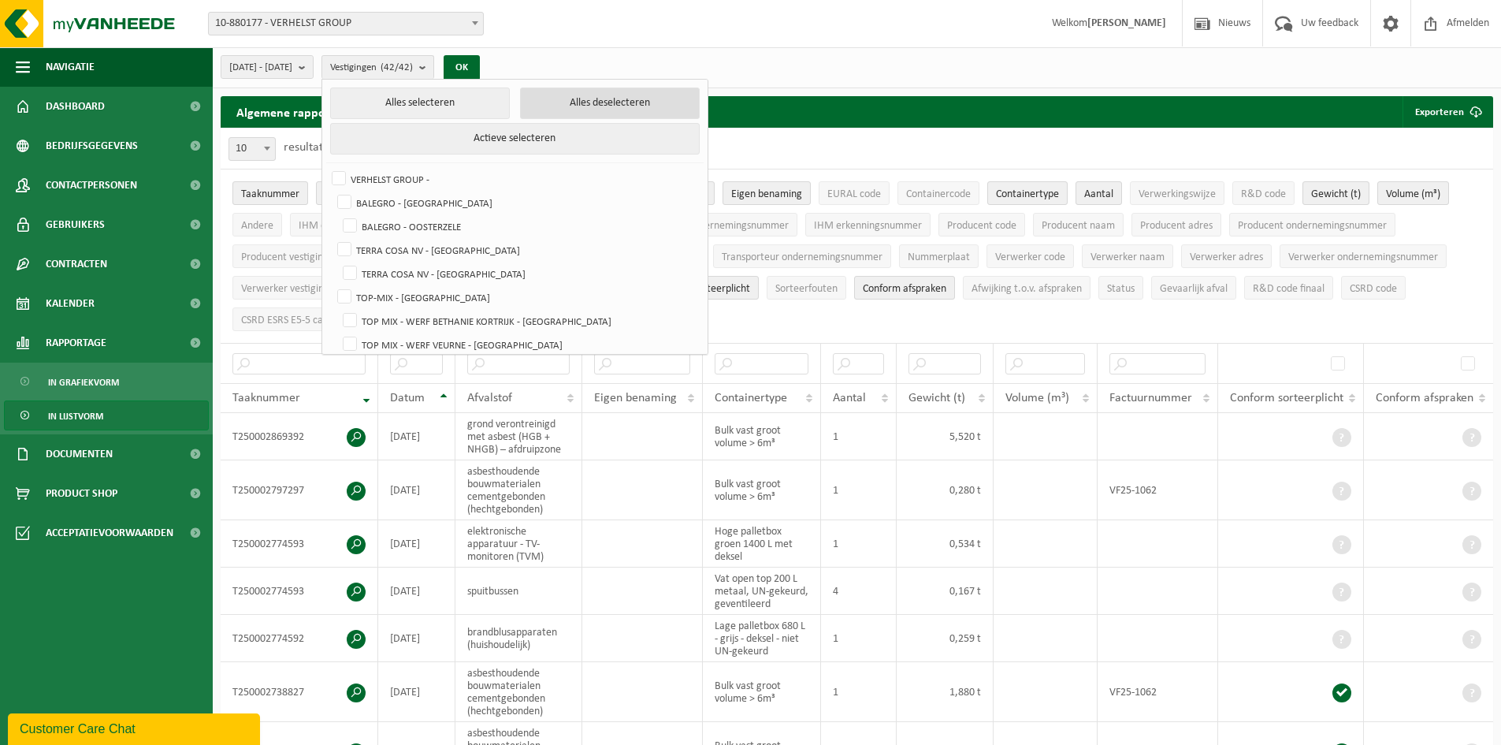
checkbox input "false"
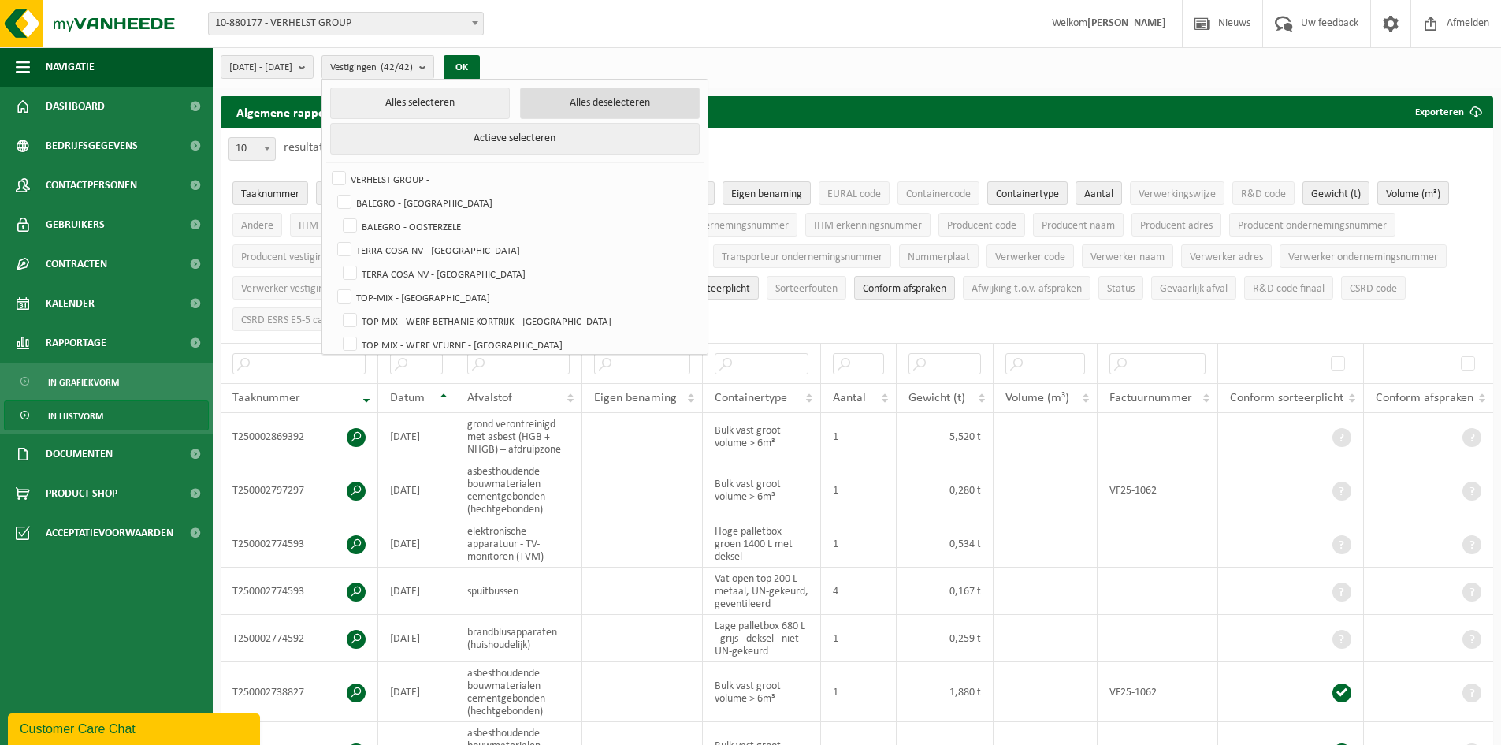
checkbox input "false"
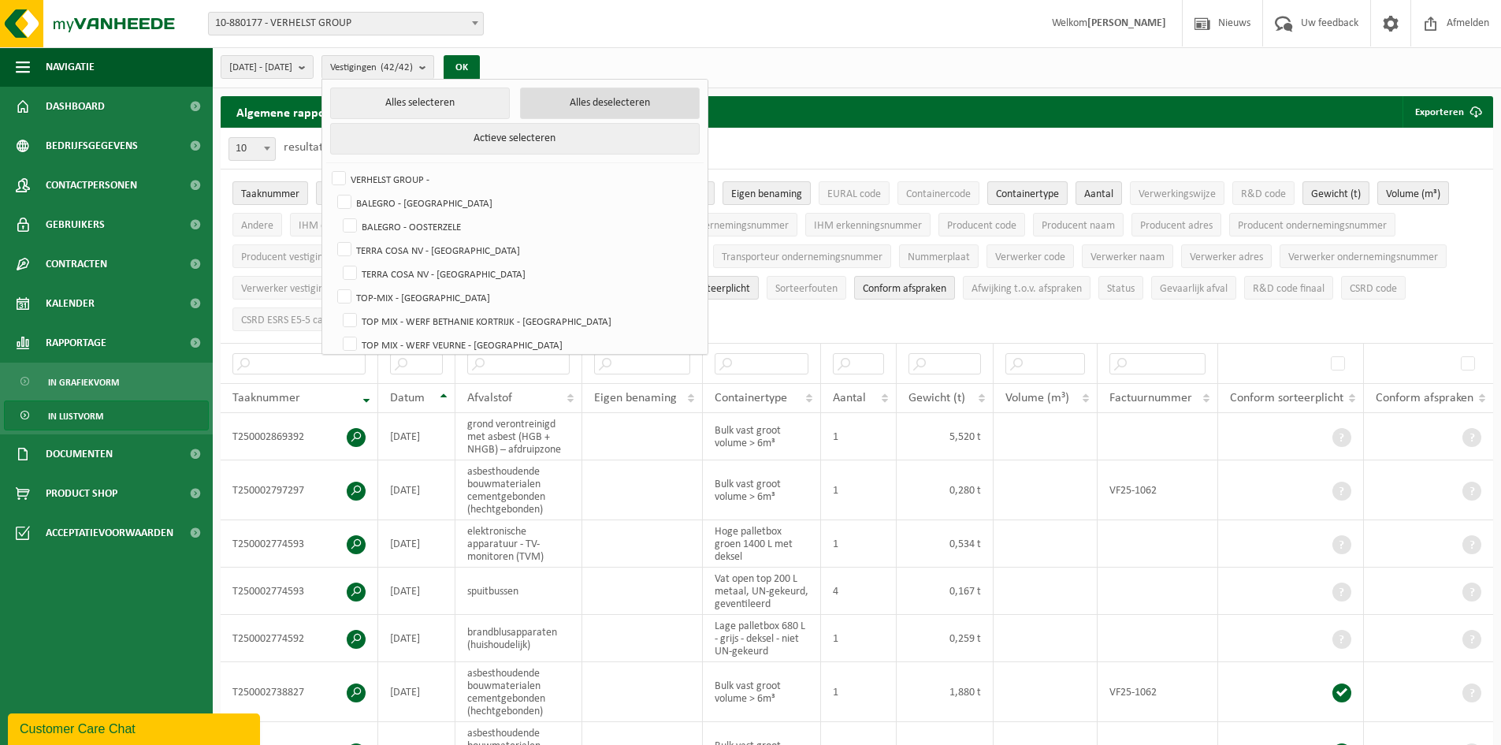
checkbox input "false"
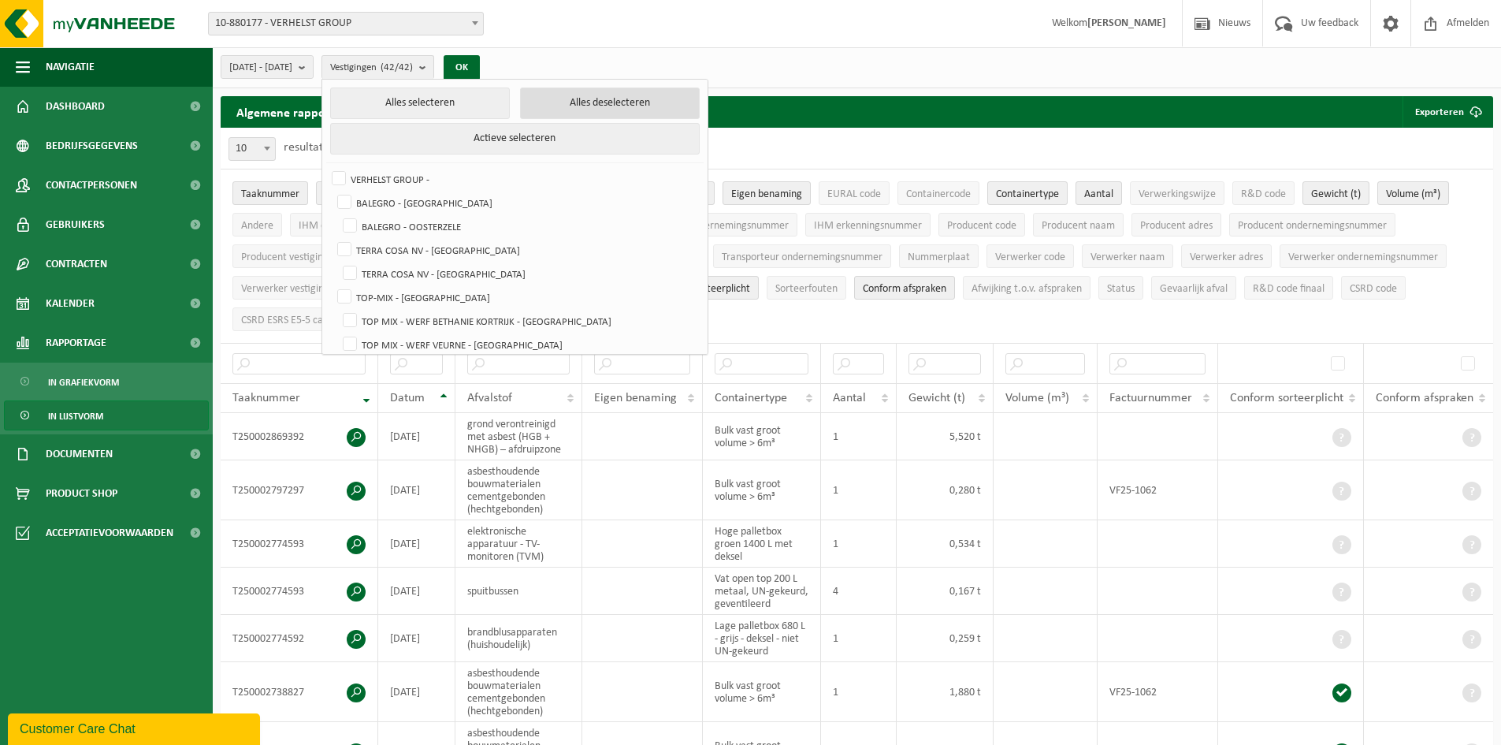
checkbox input "false"
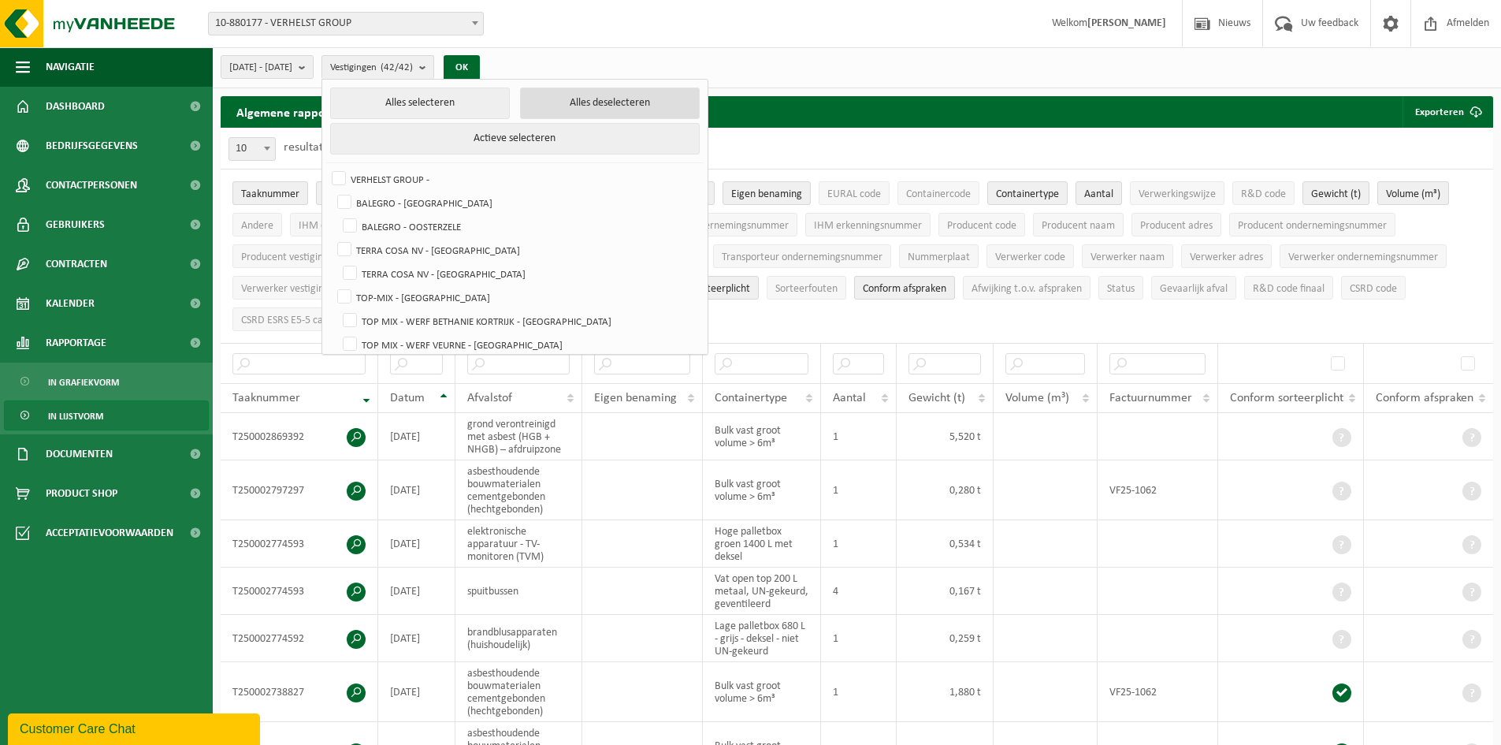
checkbox input "false"
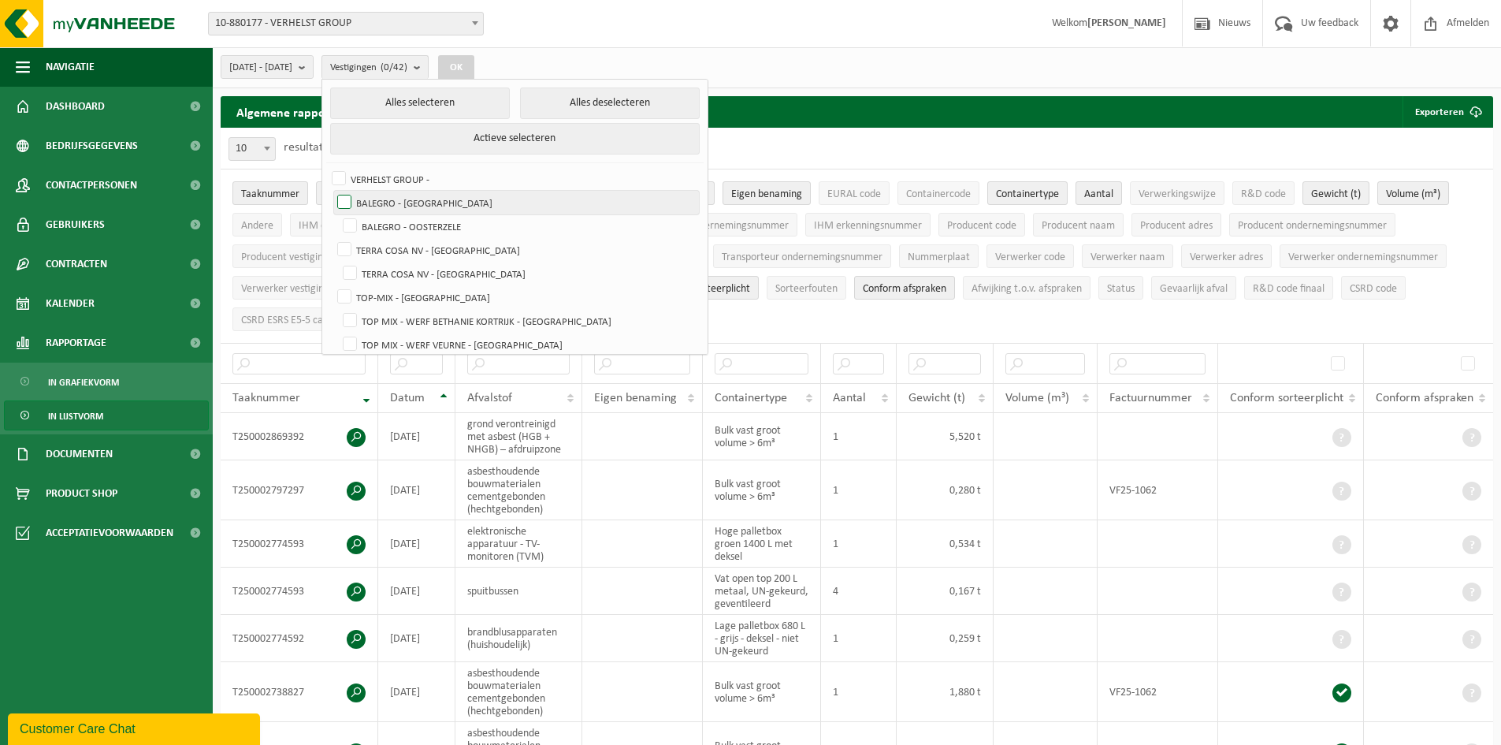
click at [456, 199] on label "BALEGRO - [GEOGRAPHIC_DATA]" at bounding box center [516, 203] width 365 height 24
click at [332, 191] on input "BALEGRO - [GEOGRAPHIC_DATA]" at bounding box center [331, 190] width 1 height 1
checkbox input "true"
click at [455, 223] on label "BALEGRO - OOSTERZELE" at bounding box center [519, 226] width 359 height 24
click at [337, 214] on input "BALEGRO - OOSTERZELE" at bounding box center [337, 214] width 1 height 1
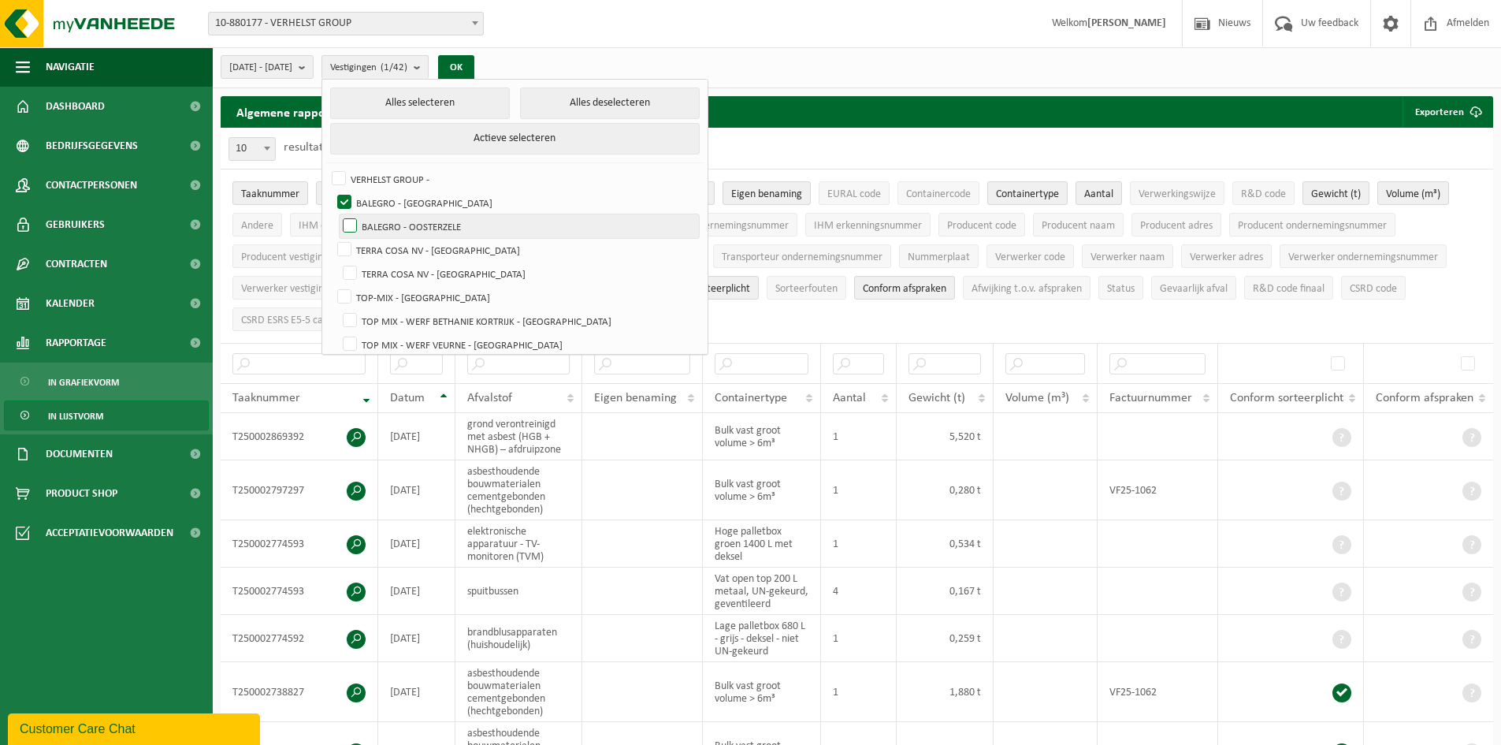
checkbox input "true"
click at [438, 205] on label "BALEGRO - [GEOGRAPHIC_DATA]" at bounding box center [516, 203] width 365 height 24
click at [332, 191] on input "BALEGRO - [GEOGRAPHIC_DATA]" at bounding box center [331, 190] width 1 height 1
checkbox input "false"
click at [448, 223] on label "BALEGRO - OOSTERZELE" at bounding box center [519, 226] width 359 height 24
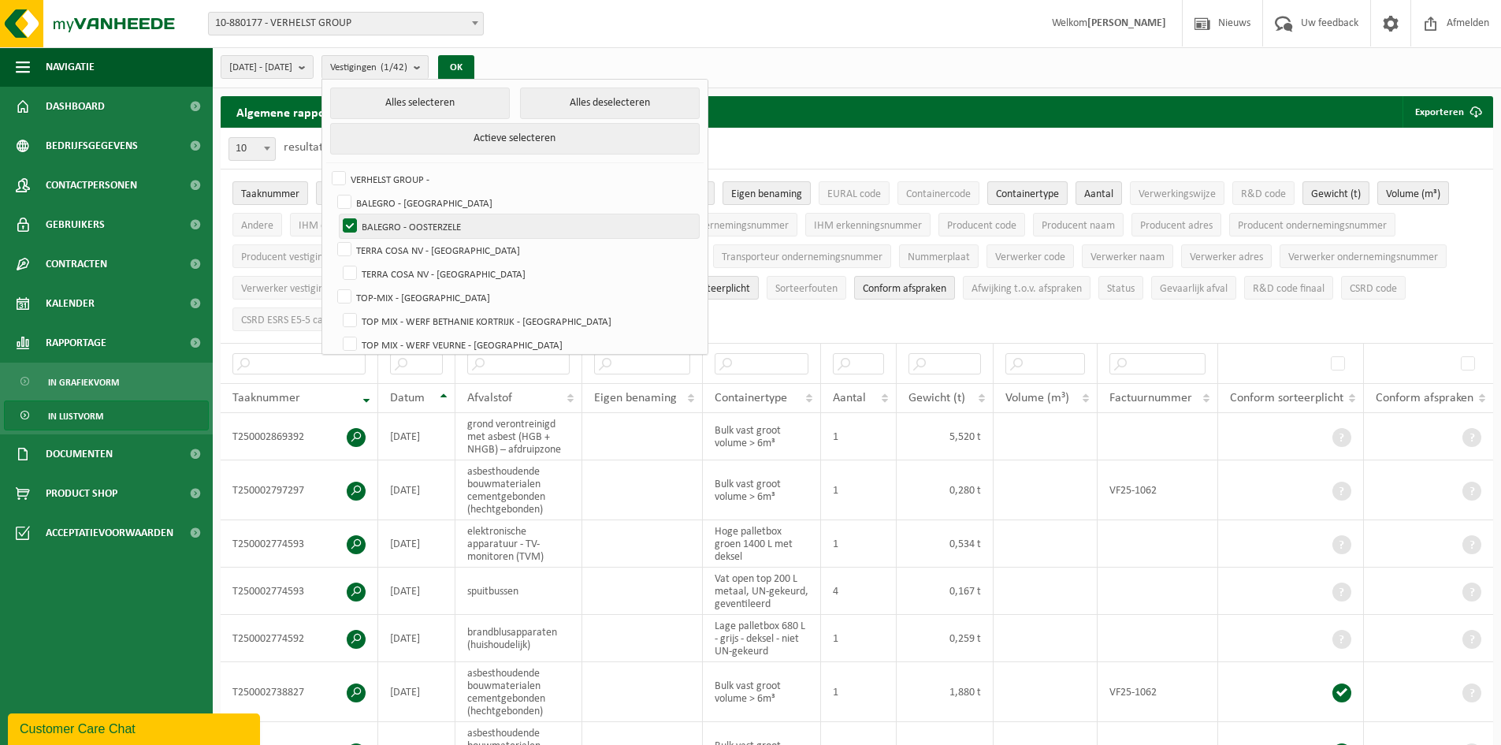
click at [337, 214] on input "BALEGRO - OOSTERZELE" at bounding box center [337, 214] width 1 height 1
checkbox input "false"
drag, startPoint x: 471, startPoint y: 250, endPoint x: 472, endPoint y: 270, distance: 20.6
click at [471, 250] on label "TERRA COSA NV - [GEOGRAPHIC_DATA]" at bounding box center [516, 250] width 365 height 24
click at [332, 238] on input "TERRA COSA NV - [GEOGRAPHIC_DATA]" at bounding box center [331, 237] width 1 height 1
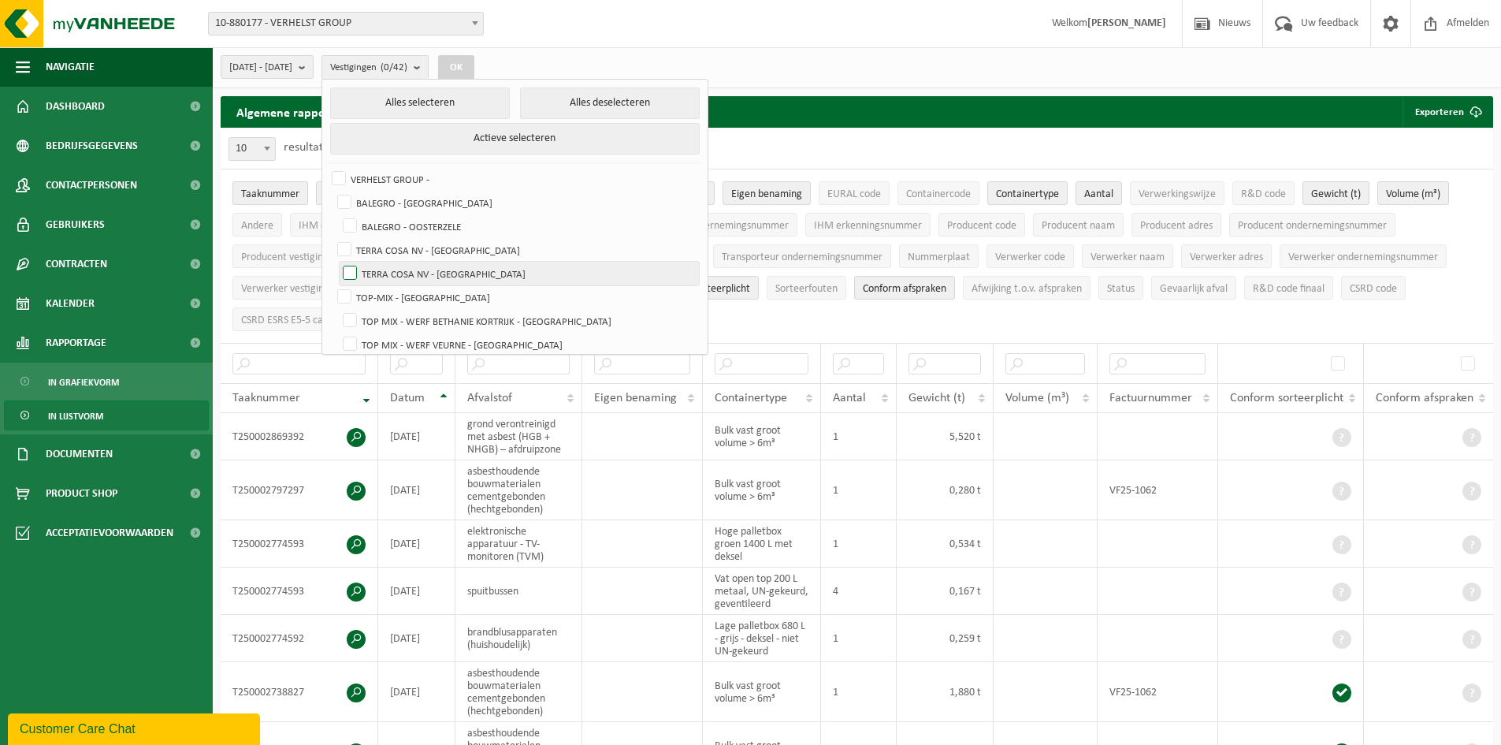
checkbox input "true"
click at [474, 273] on label "TERRA COSA NV - [GEOGRAPHIC_DATA]" at bounding box center [519, 274] width 359 height 24
click at [337, 262] on input "TERRA COSA NV - [GEOGRAPHIC_DATA]" at bounding box center [337, 261] width 1 height 1
checkbox input "true"
click at [292, 70] on span "2025-05-01 - 2025-10-06" at bounding box center [260, 68] width 63 height 24
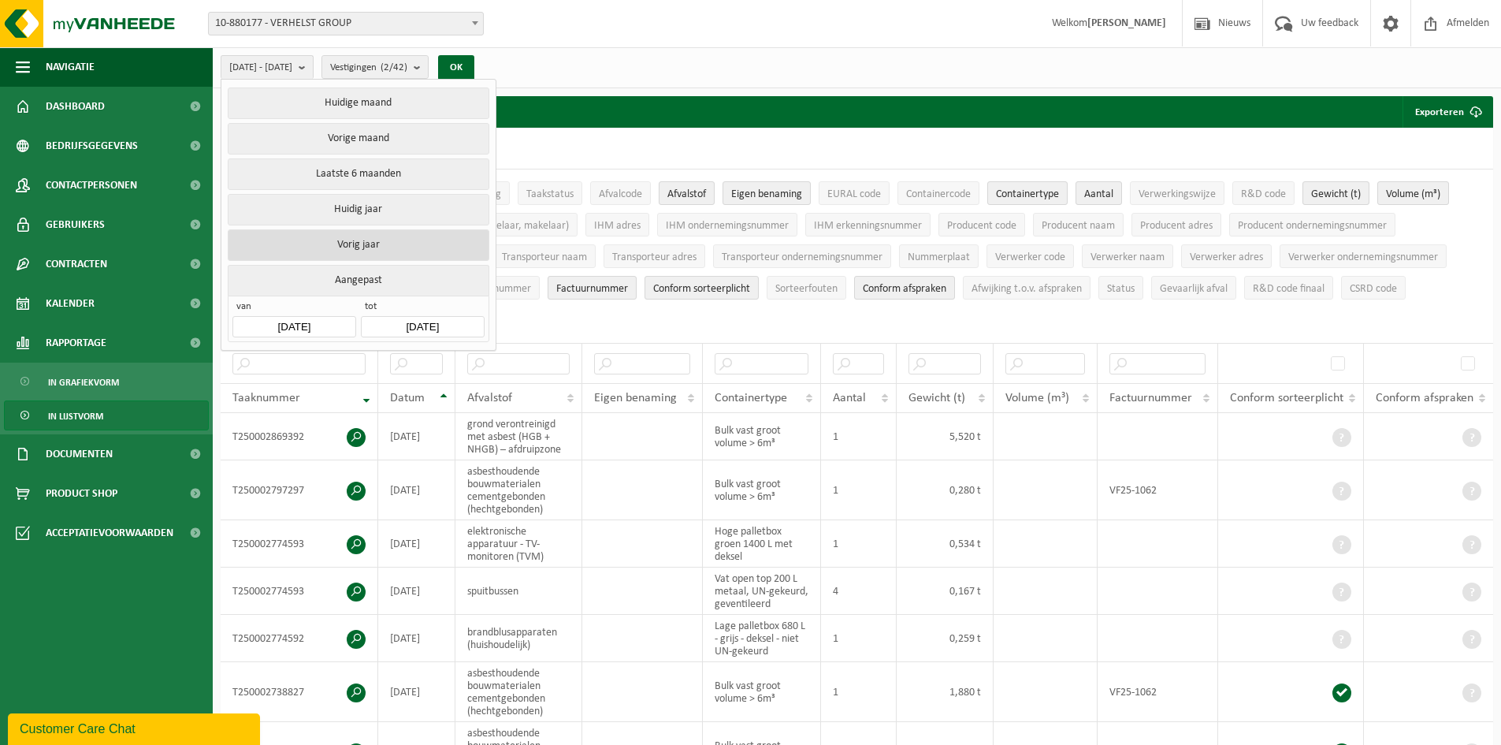
click at [365, 236] on button "Vorig jaar" at bounding box center [358, 245] width 261 height 32
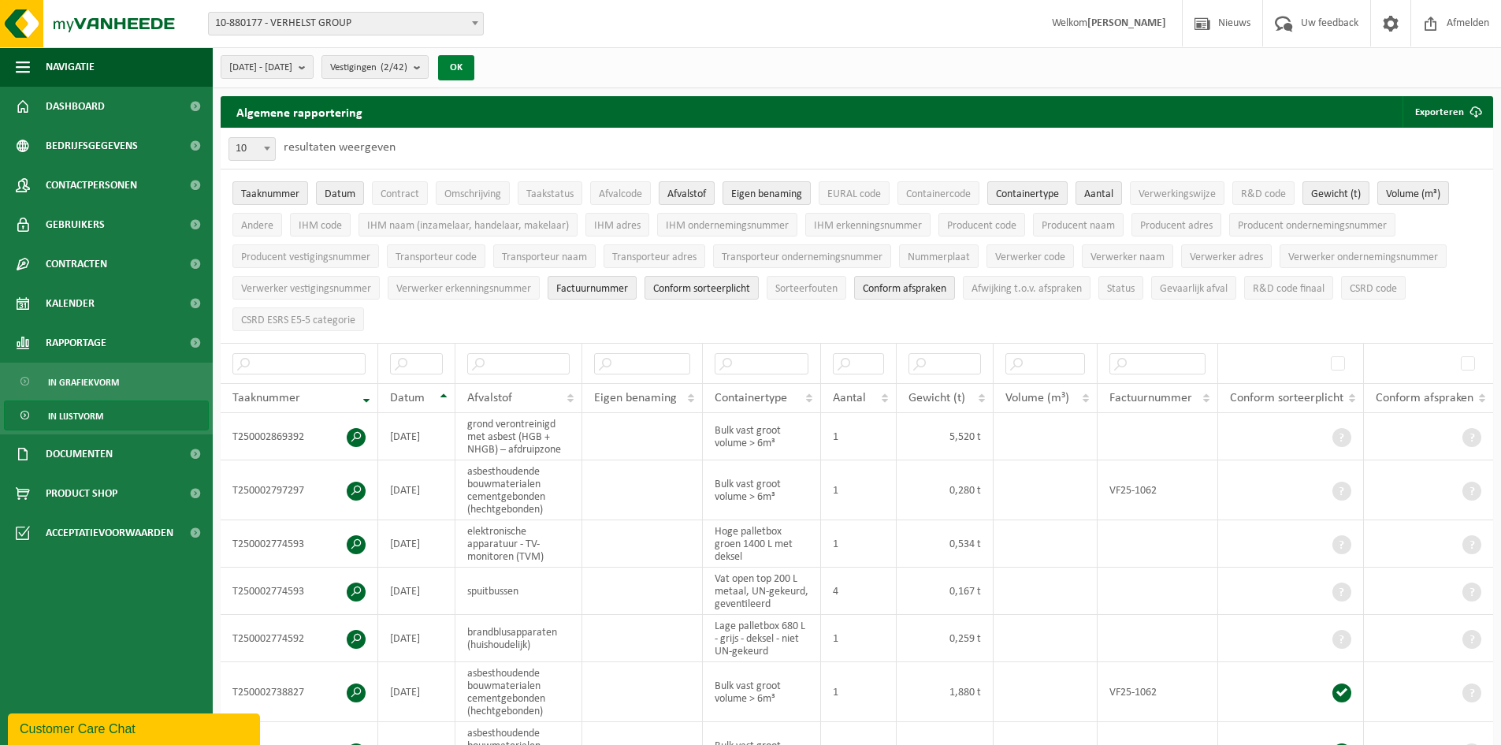
click at [474, 73] on button "OK" at bounding box center [456, 67] width 36 height 25
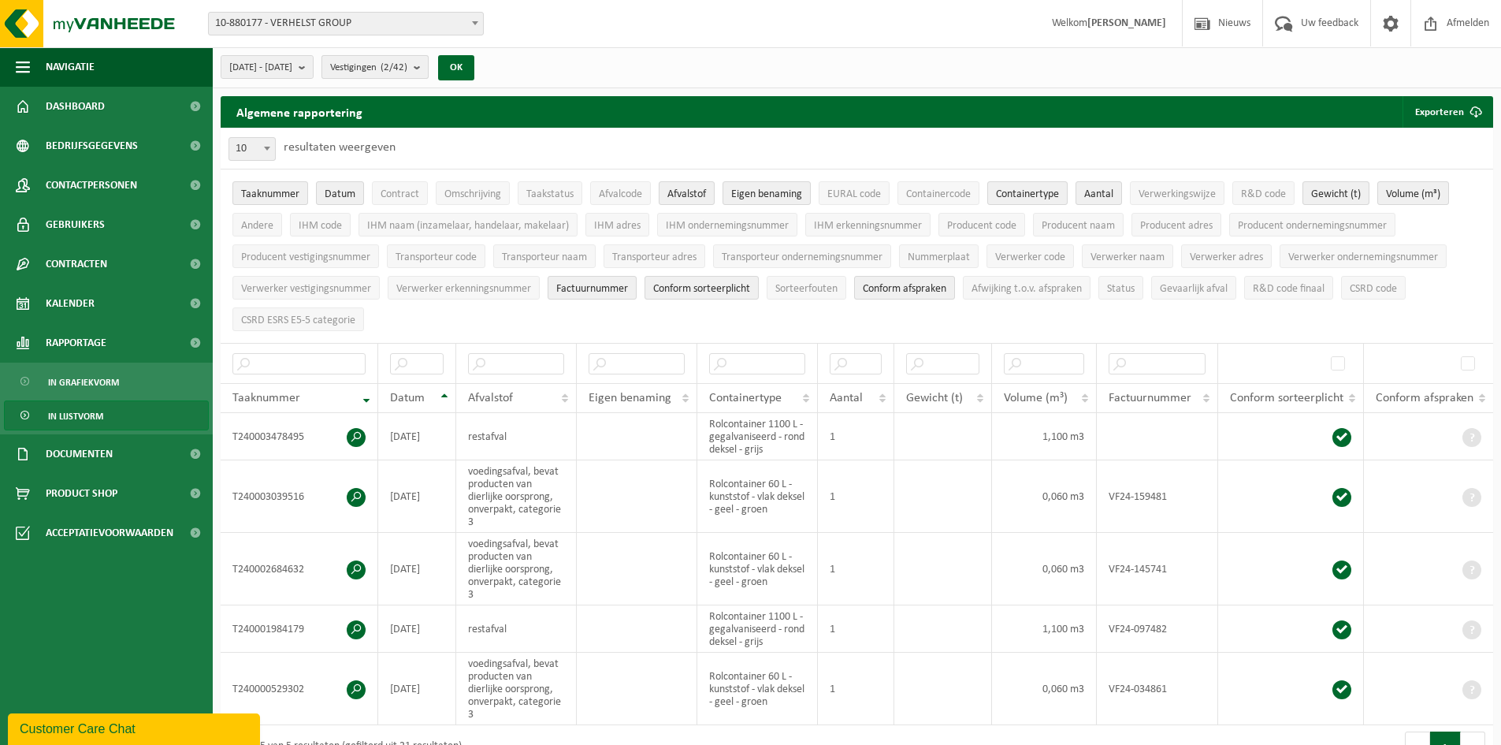
click at [407, 69] on span "Vestigingen (2/42)" at bounding box center [368, 68] width 77 height 24
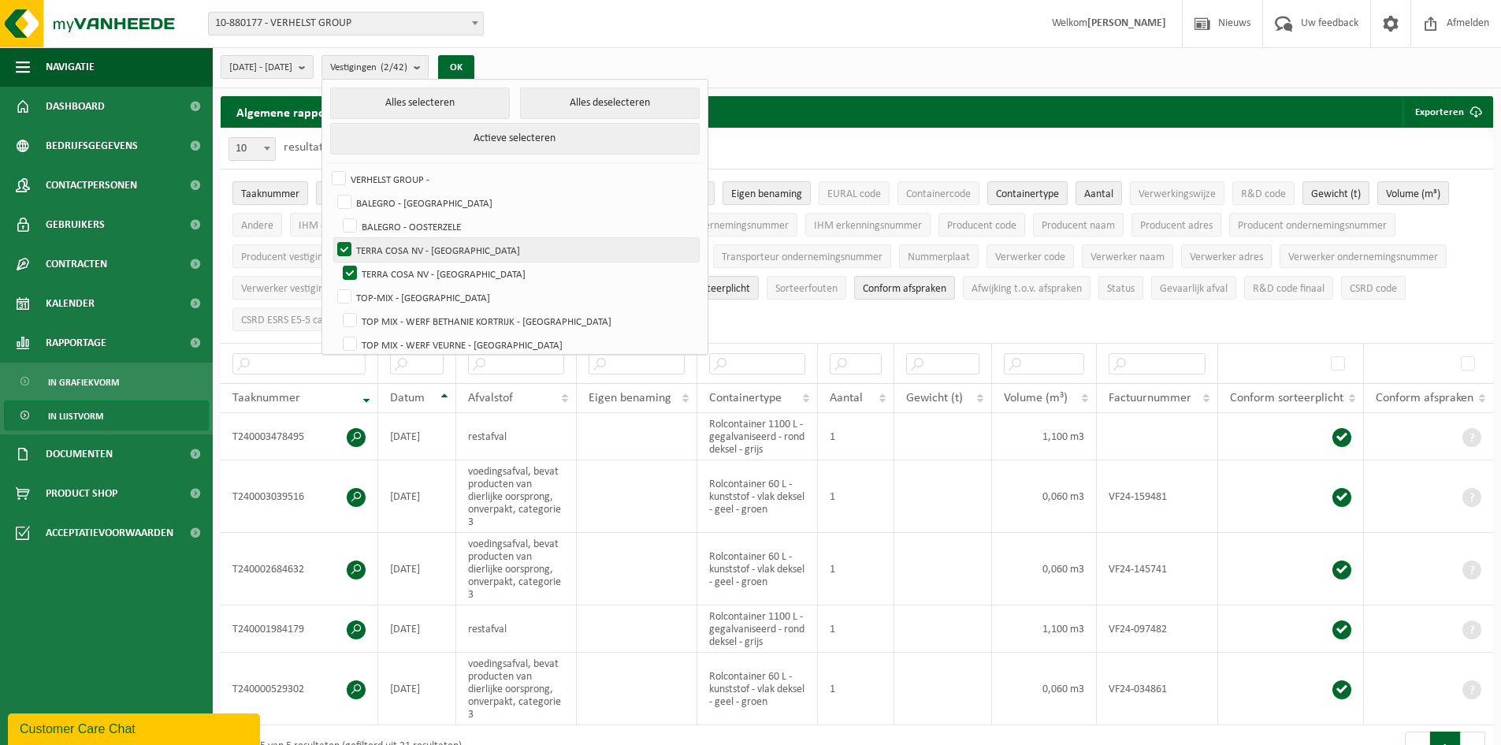
click at [466, 251] on label "TERRA COSA NV - [GEOGRAPHIC_DATA]" at bounding box center [516, 250] width 365 height 24
click at [332, 238] on input "TERRA COSA NV - [GEOGRAPHIC_DATA]" at bounding box center [331, 237] width 1 height 1
checkbox input "false"
click at [474, 64] on button "OK" at bounding box center [456, 67] width 36 height 25
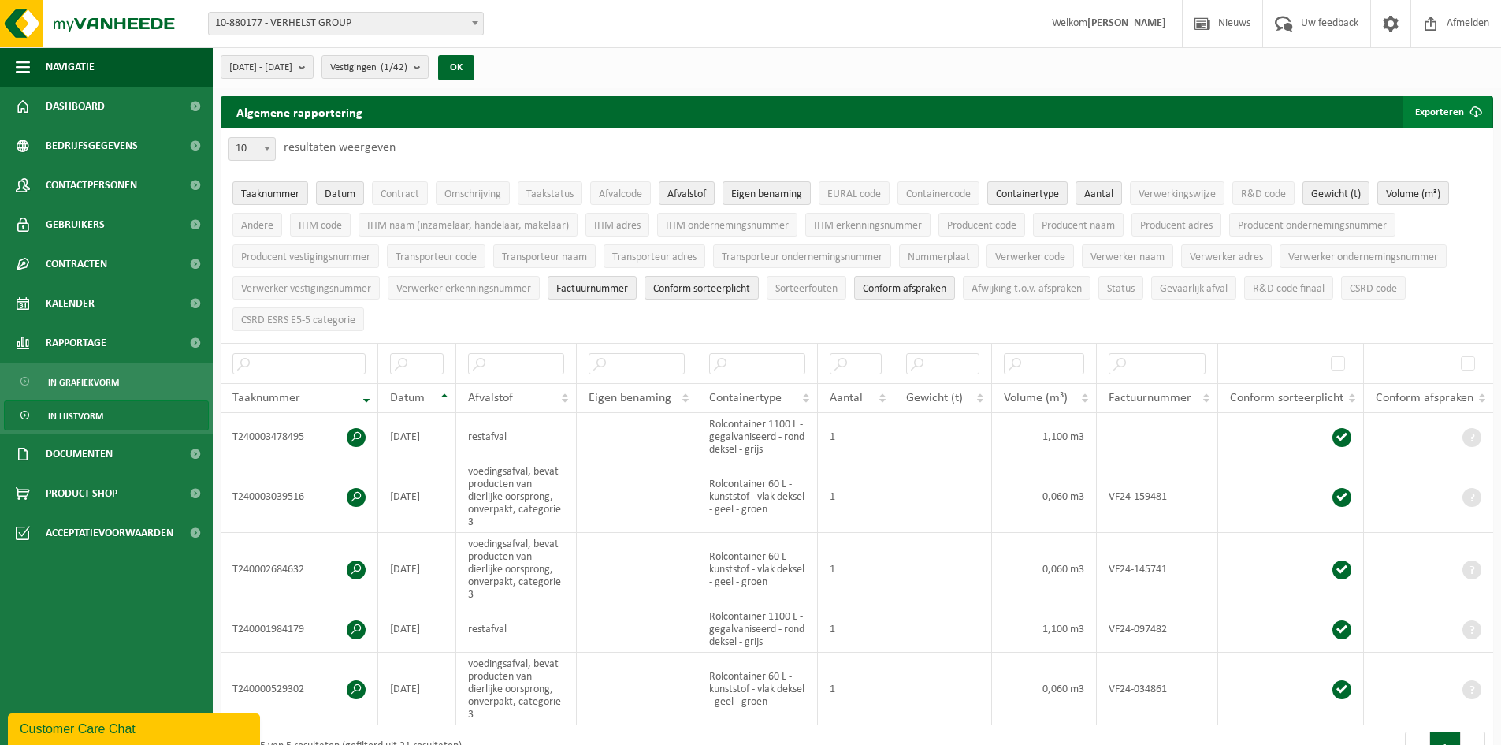
click at [1455, 113] on button "Exporteren" at bounding box center [1447, 112] width 89 height 32
click at [1447, 147] on link "Enkel mijn selectie" at bounding box center [1420, 144] width 143 height 32
click at [760, 62] on div "2024-01-01 - 2024-12-31 Huidige maand Vorige maand Laatste 6 maanden Huidig jaa…" at bounding box center [857, 67] width 1289 height 41
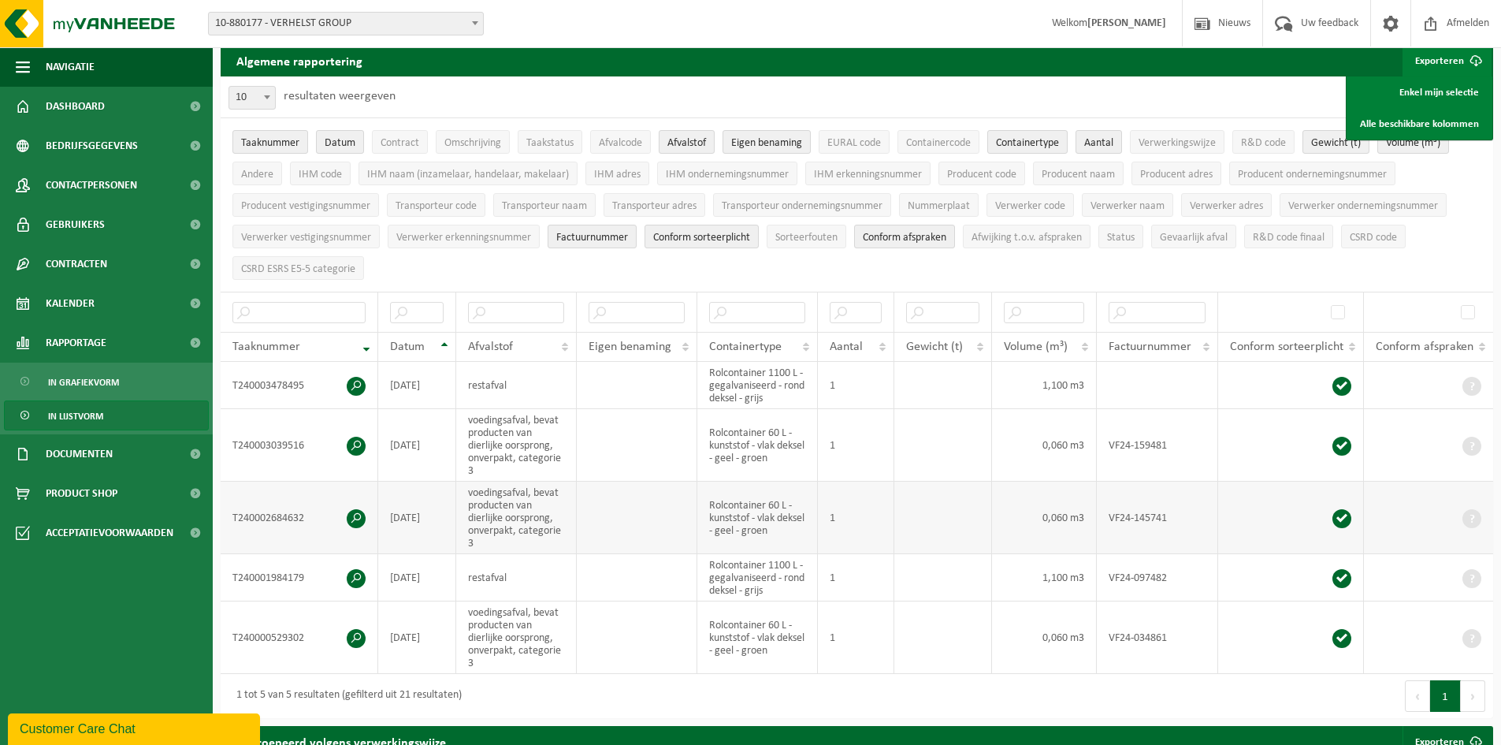
scroll to position [79, 0]
